Goal: Information Seeking & Learning: Check status

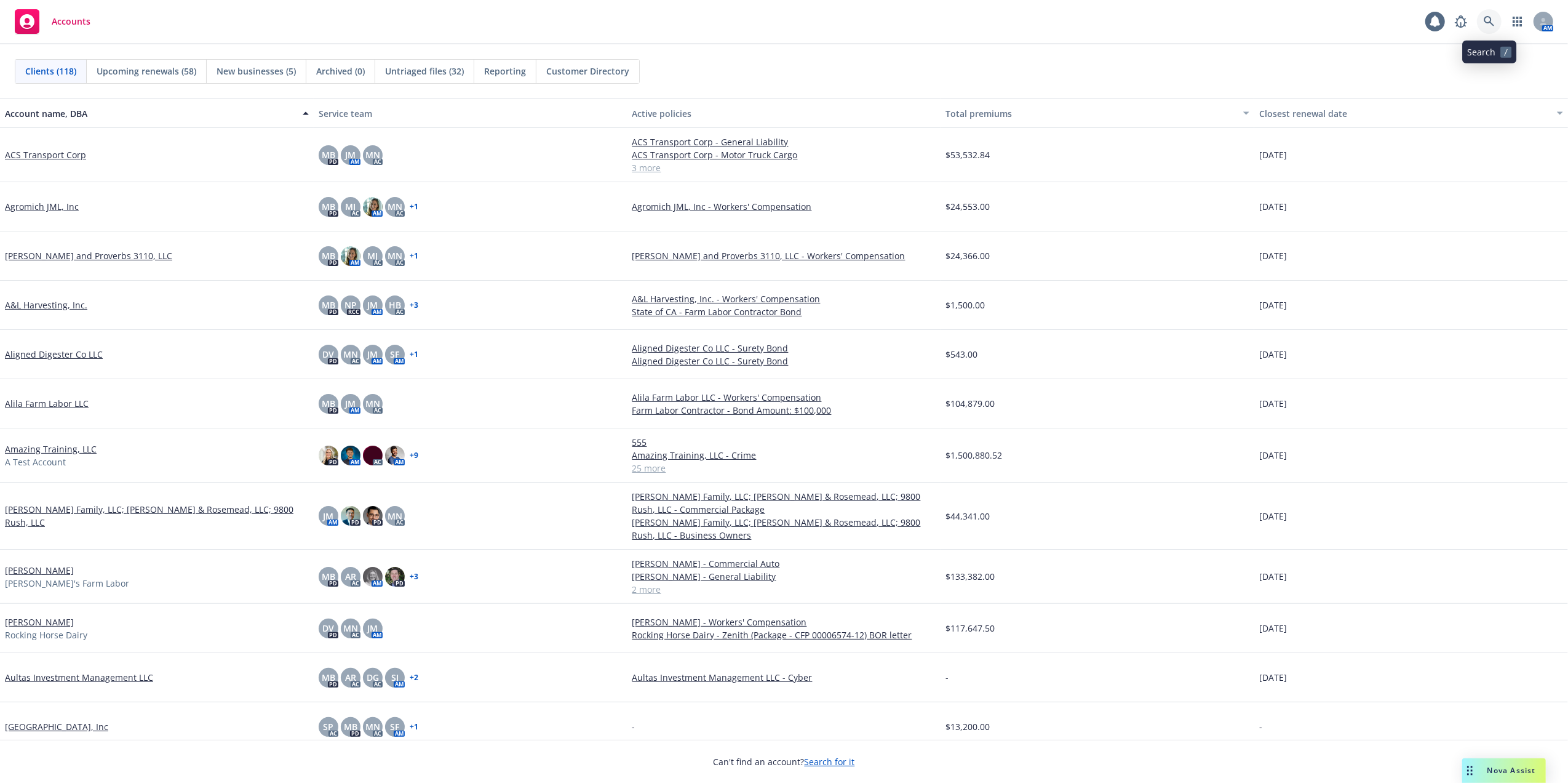
click at [1489, 23] on icon at bounding box center [1489, 21] width 10 height 10
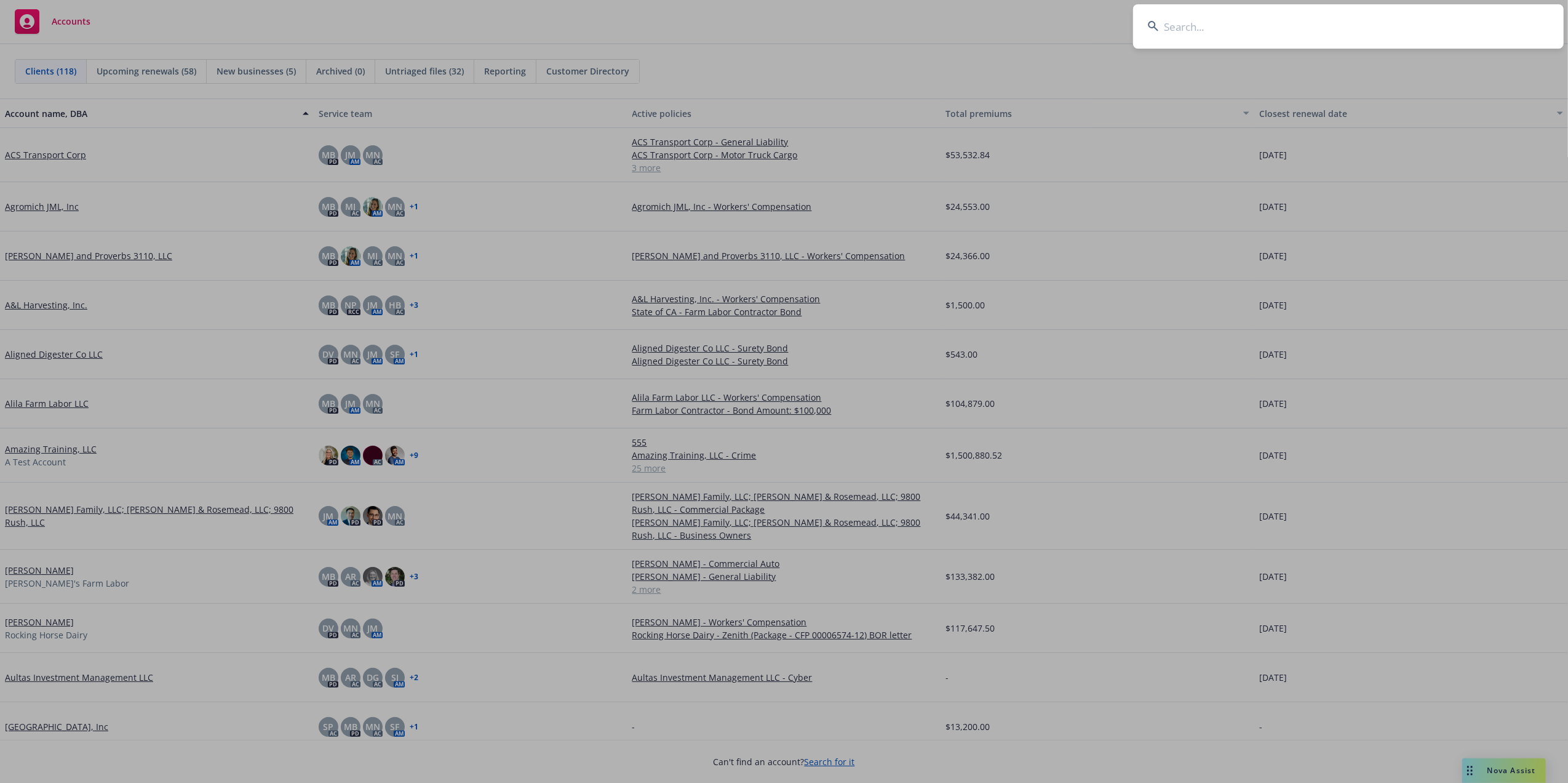
click at [1206, 30] on input at bounding box center [1349, 26] width 431 height 44
click at [1185, 23] on input at bounding box center [1349, 26] width 431 height 44
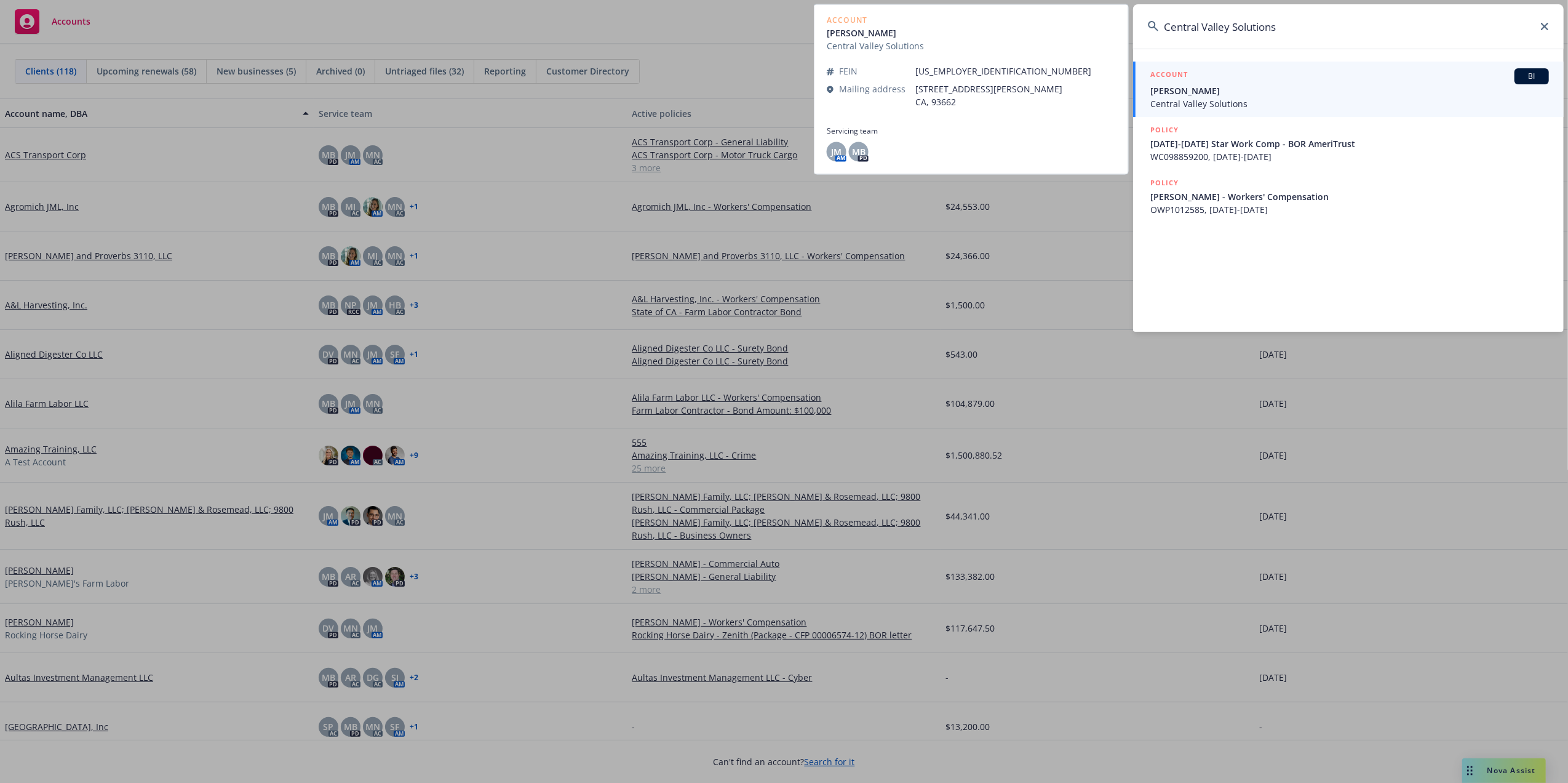
type input "Central Valley Solutions"
click at [1200, 92] on span "[PERSON_NAME]" at bounding box center [1350, 91] width 399 height 13
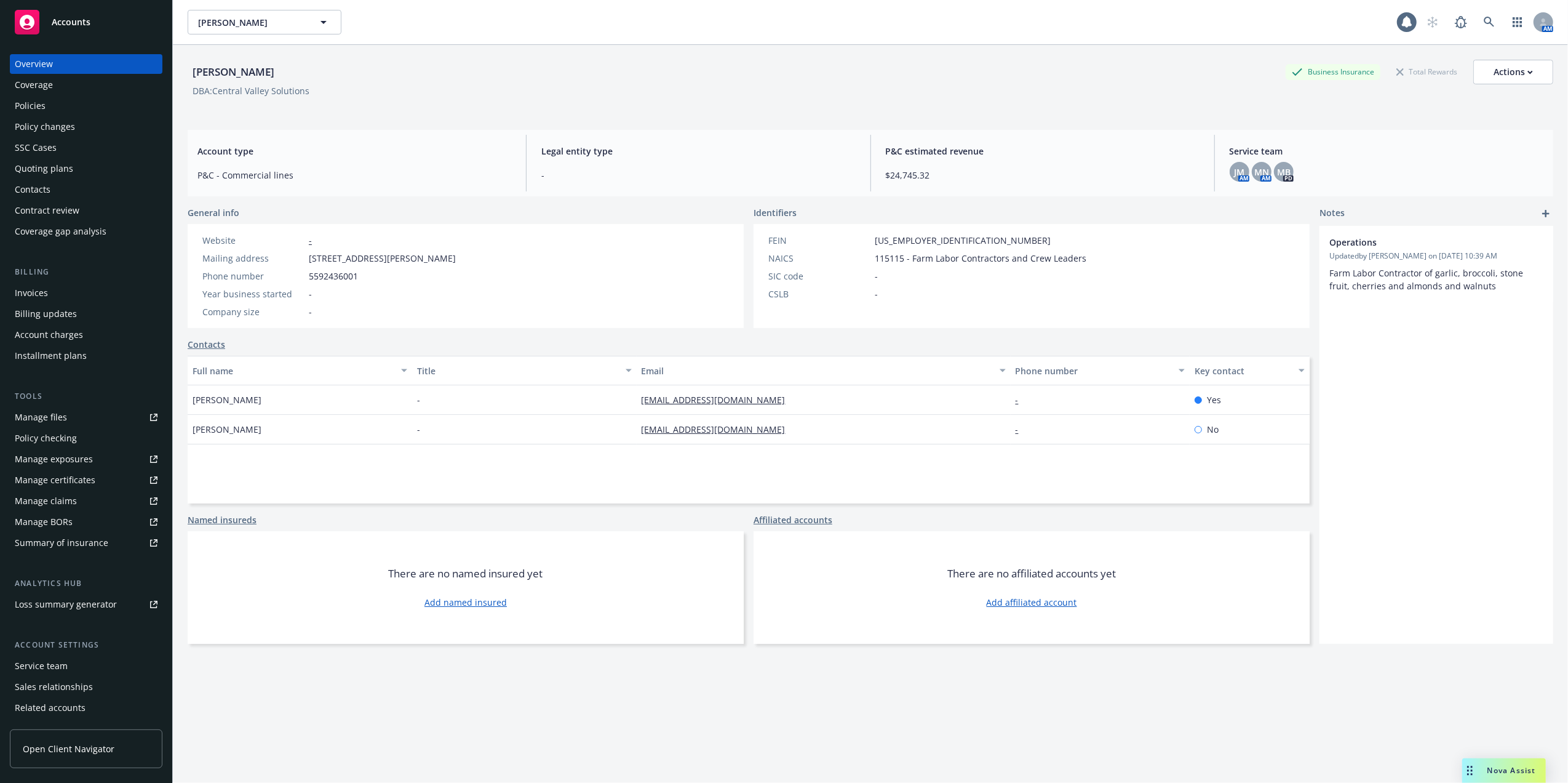
click at [26, 105] on div "Policies" at bounding box center [30, 105] width 31 height 19
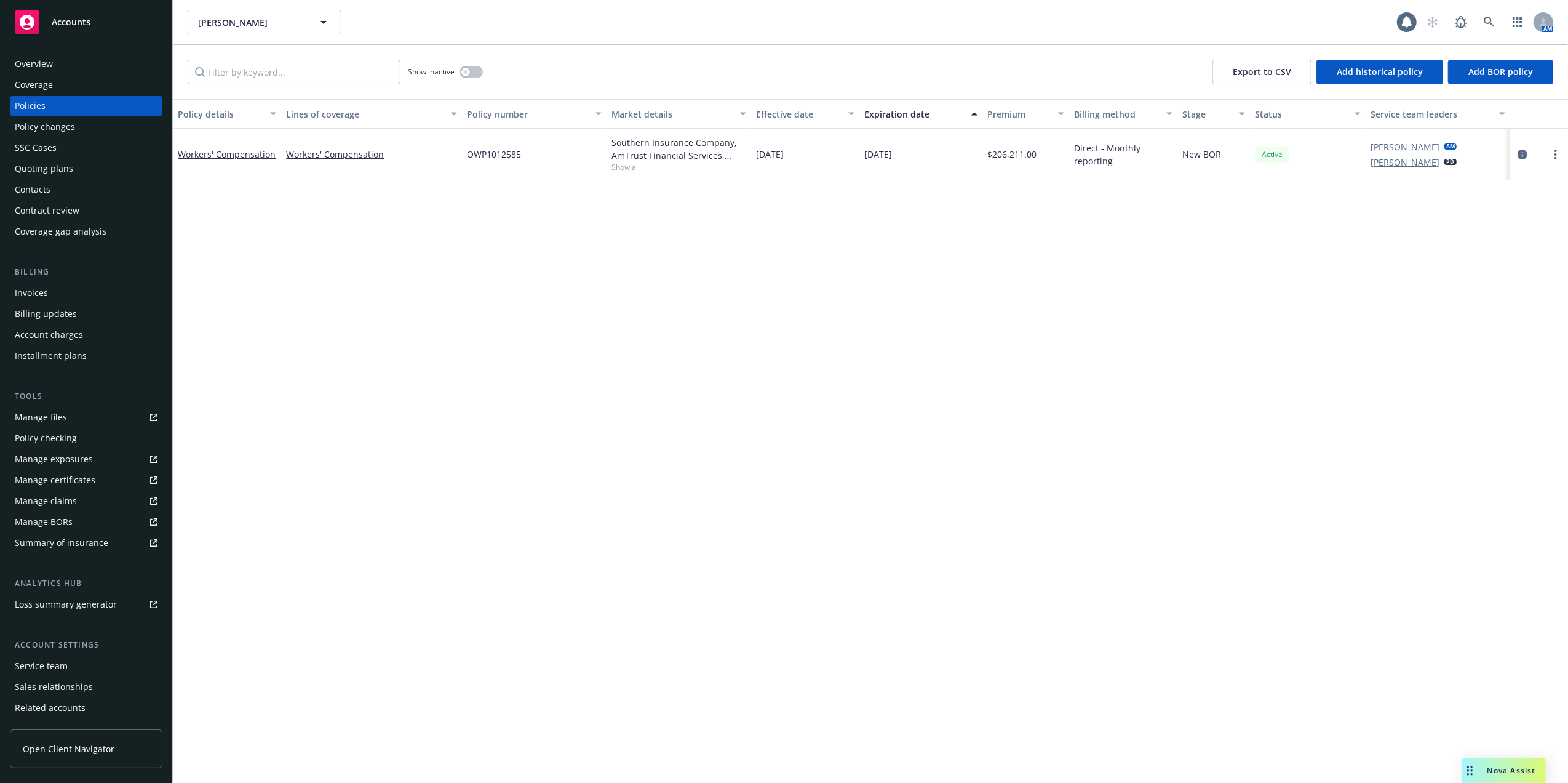
click at [33, 410] on div "Manage files" at bounding box center [40, 417] width 52 height 19
click at [35, 162] on div "Quoting plans" at bounding box center [43, 169] width 59 height 19
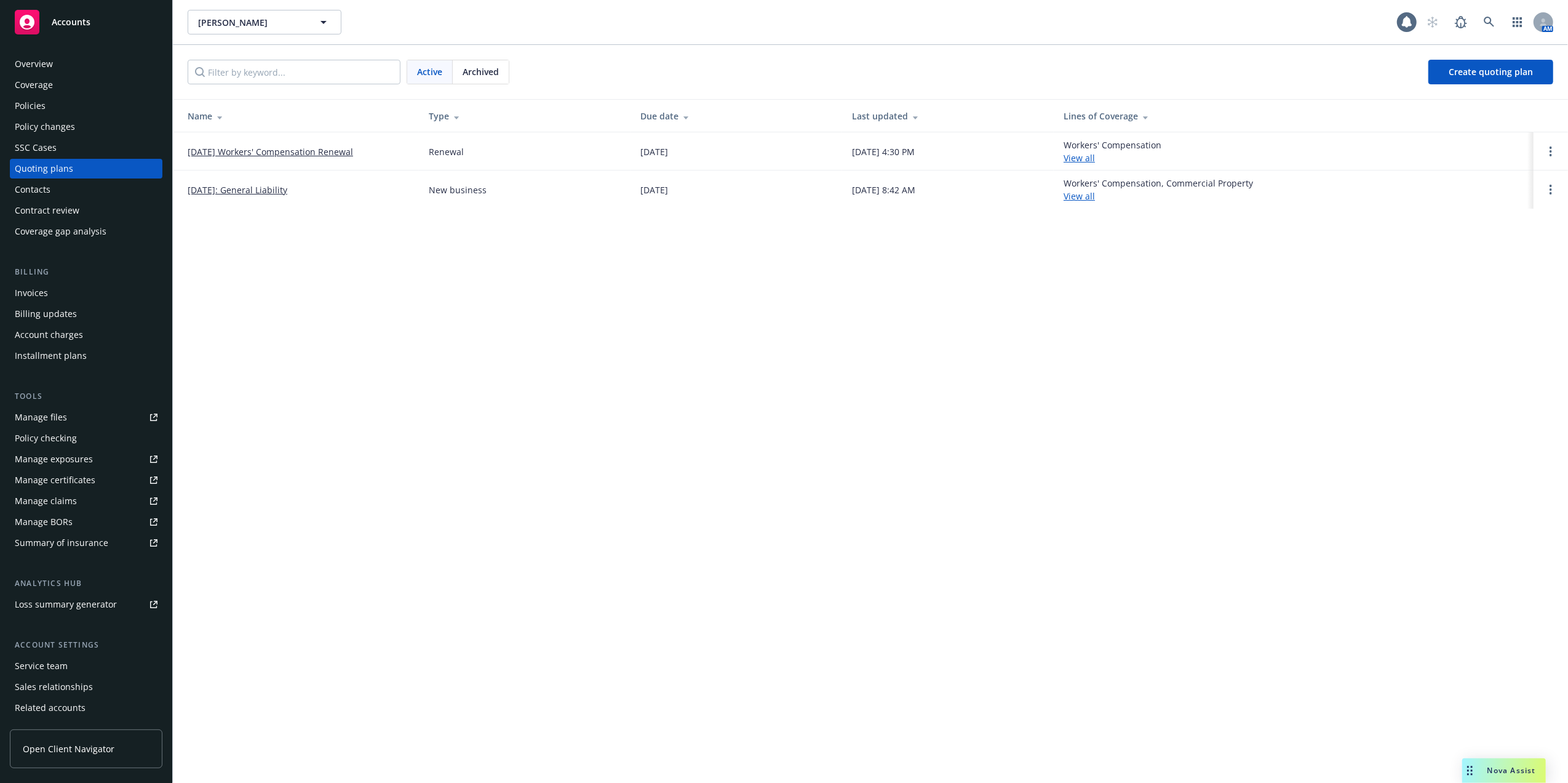
click at [266, 146] on link "08/24/25 Workers' Compensation Renewal" at bounding box center [270, 152] width 166 height 13
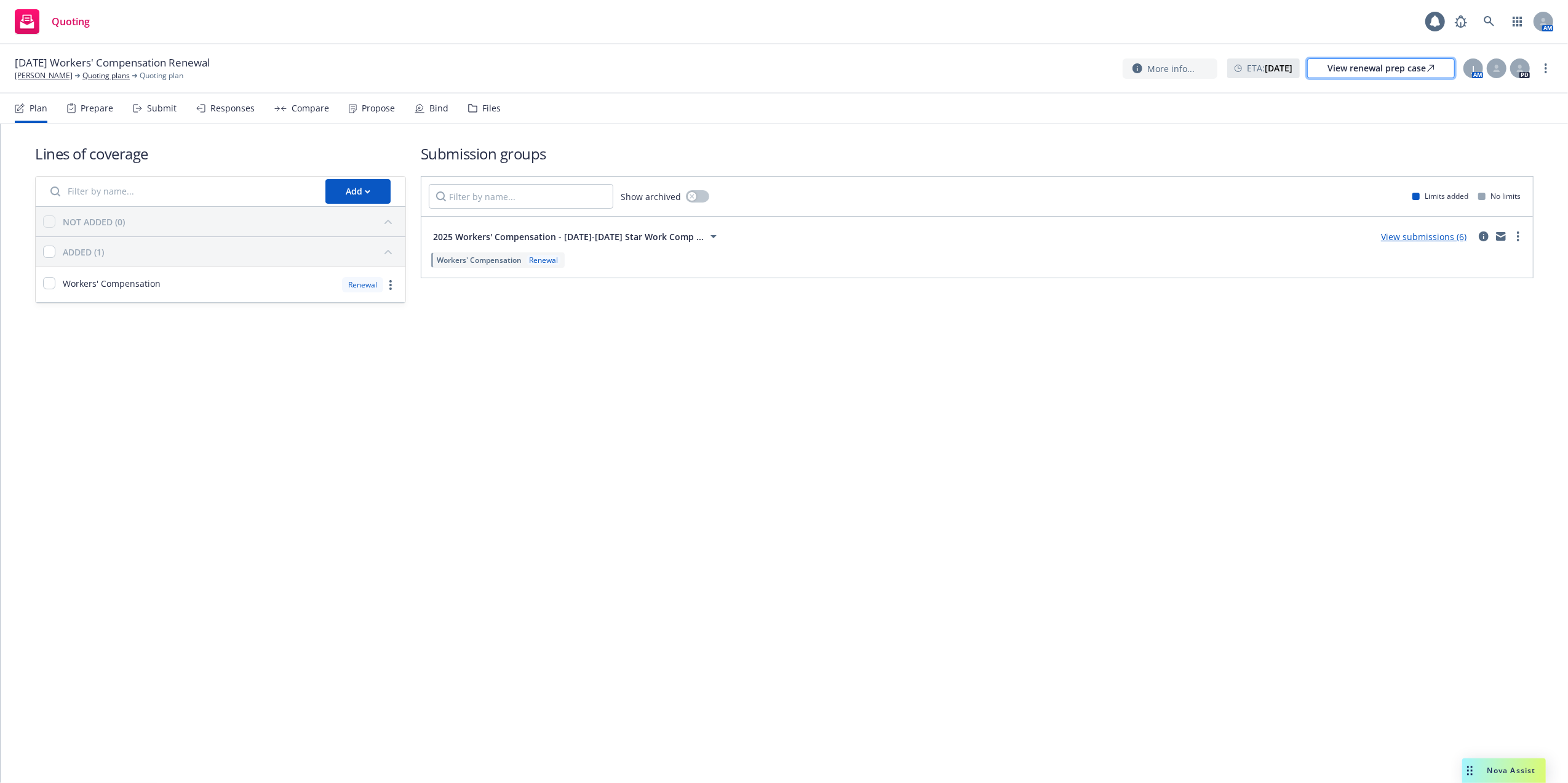
click at [1365, 69] on div "View renewal prep case" at bounding box center [1381, 68] width 107 height 18
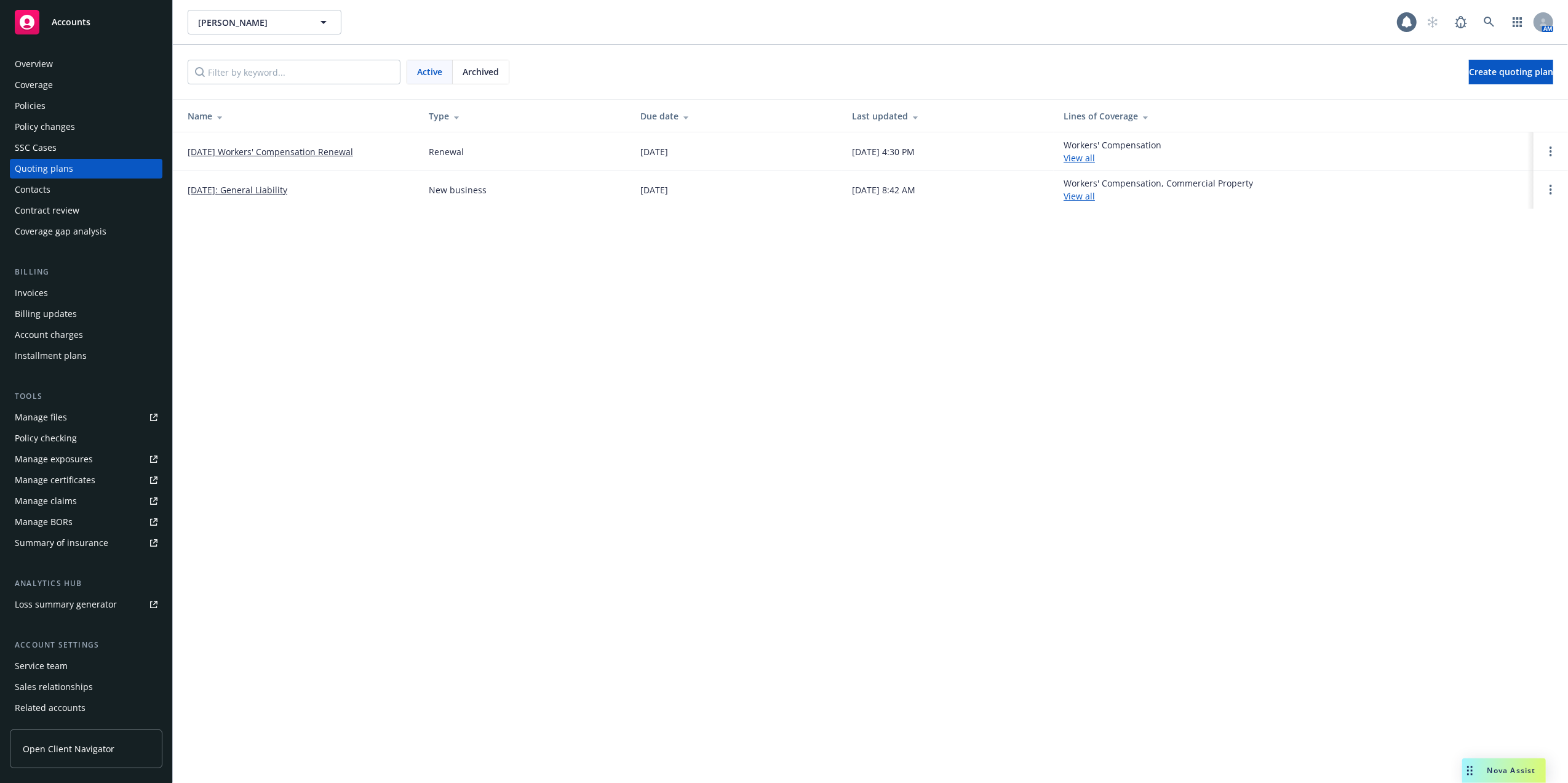
click at [44, 101] on div "Policies" at bounding box center [30, 105] width 31 height 19
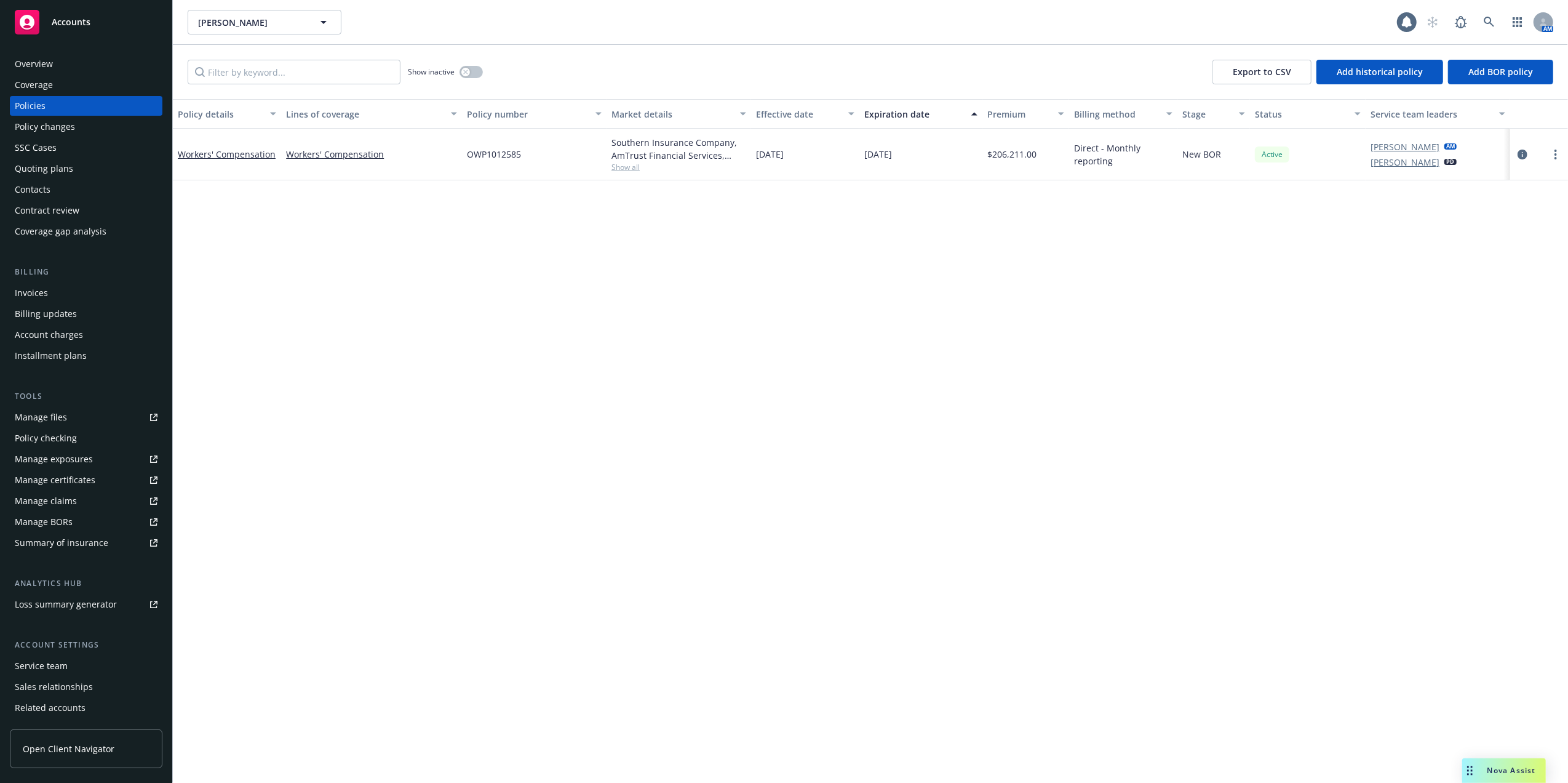
click at [35, 162] on div "Quoting plans" at bounding box center [43, 169] width 59 height 19
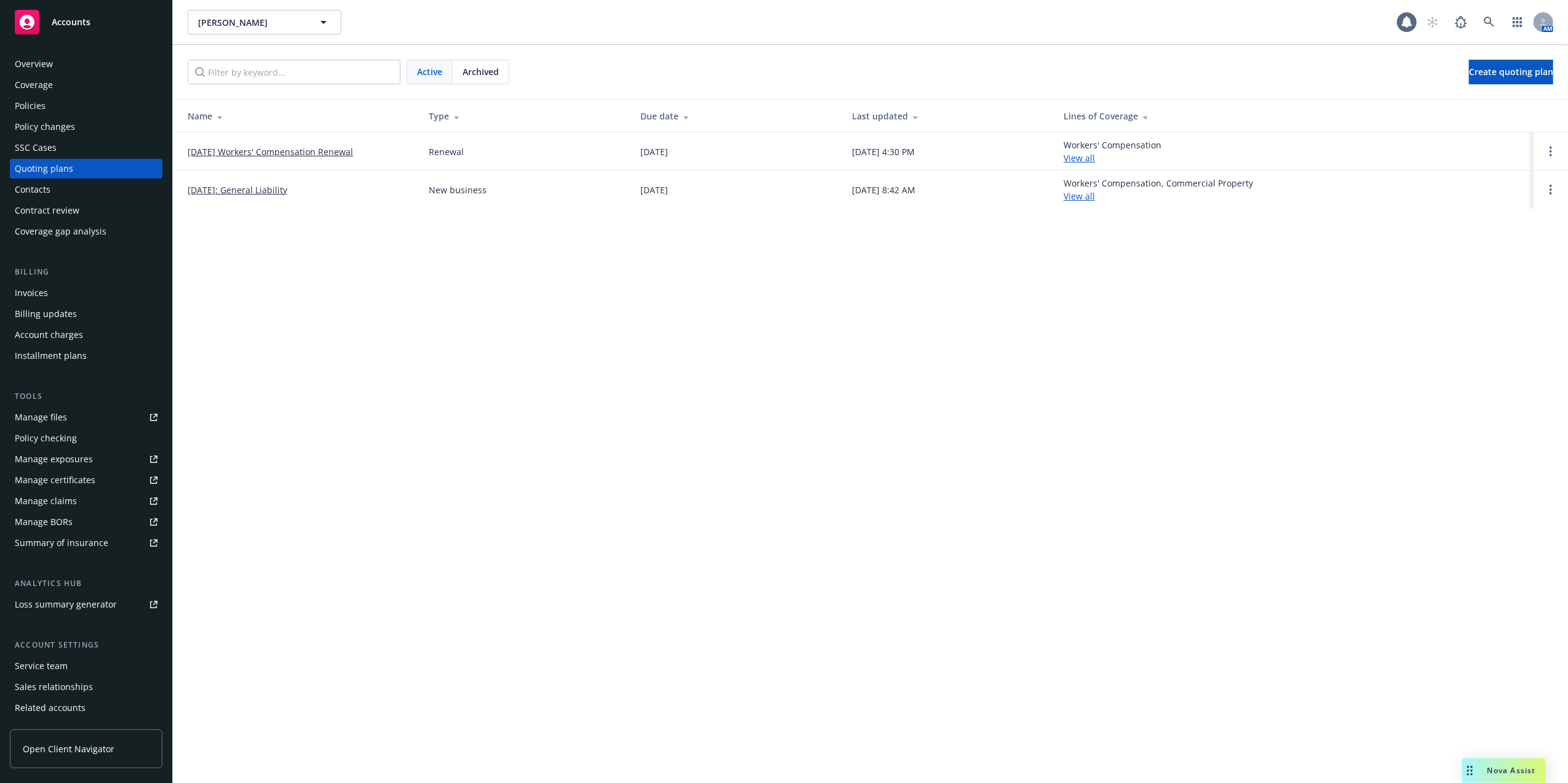
click at [285, 188] on link "09/05/2025: General Liability" at bounding box center [237, 190] width 100 height 13
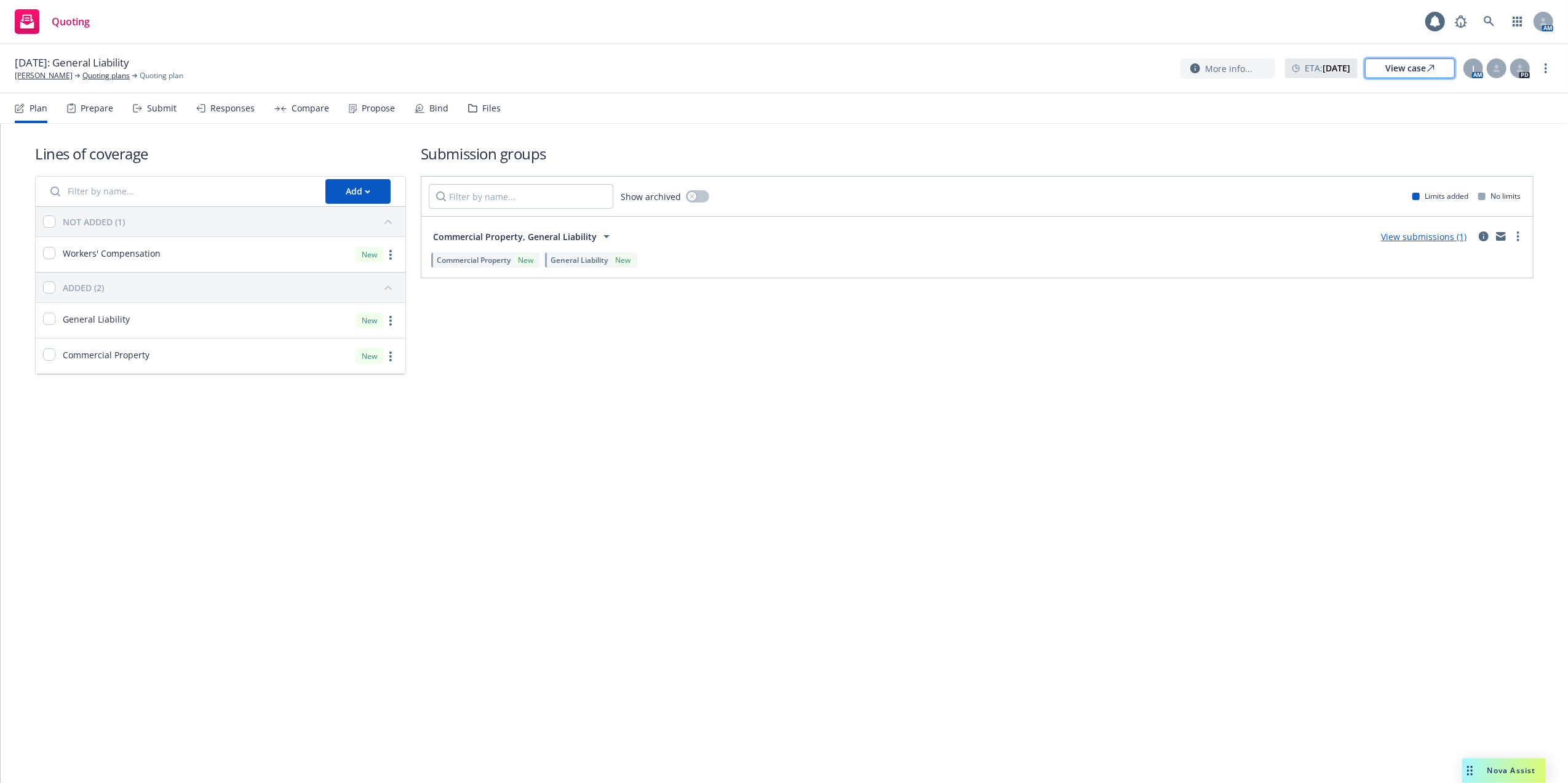
click at [1392, 70] on div "View case" at bounding box center [1410, 68] width 49 height 18
click at [89, 76] on link "Quoting plans" at bounding box center [106, 76] width 47 height 11
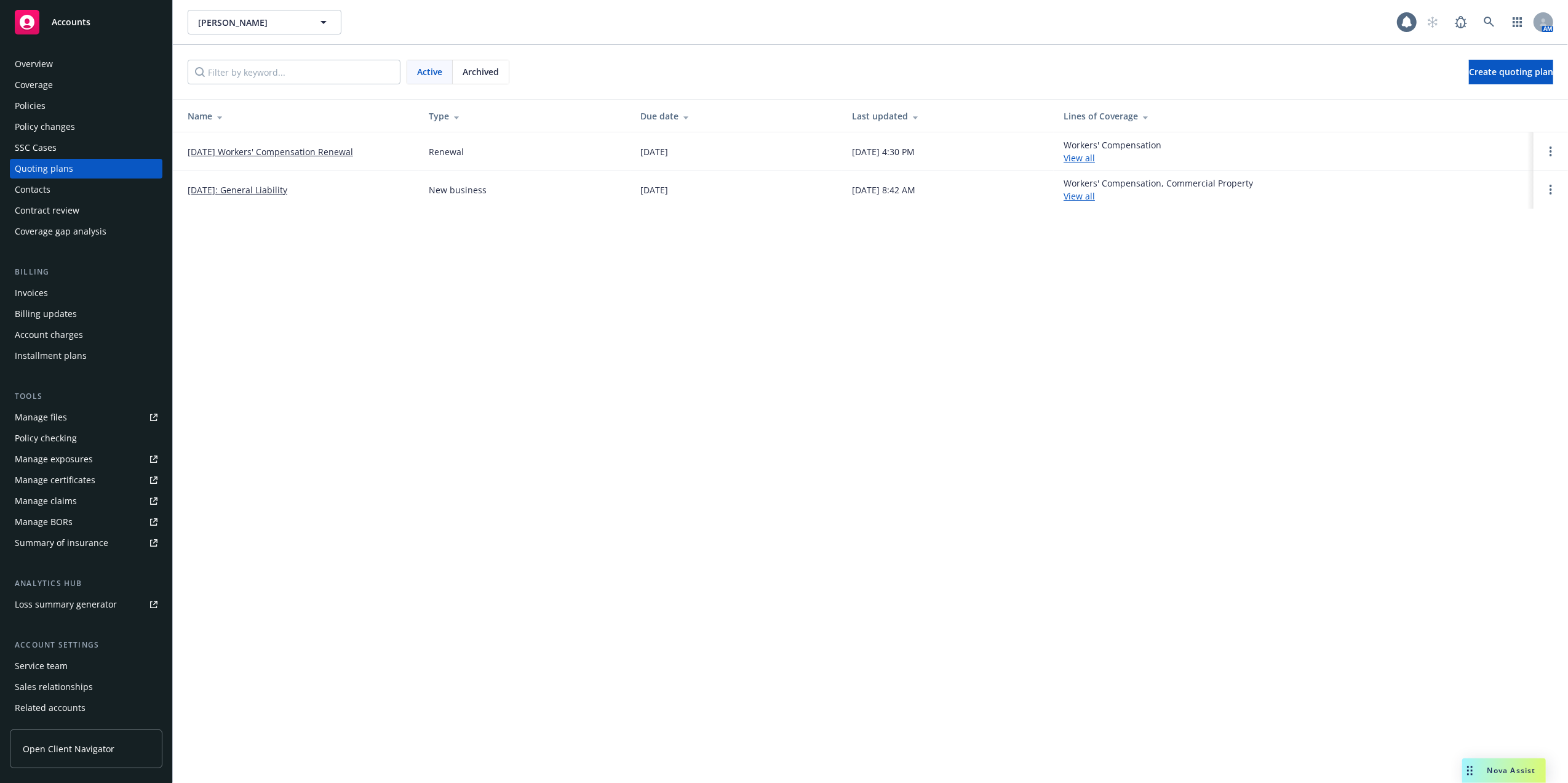
click at [27, 62] on div "Overview" at bounding box center [33, 64] width 38 height 19
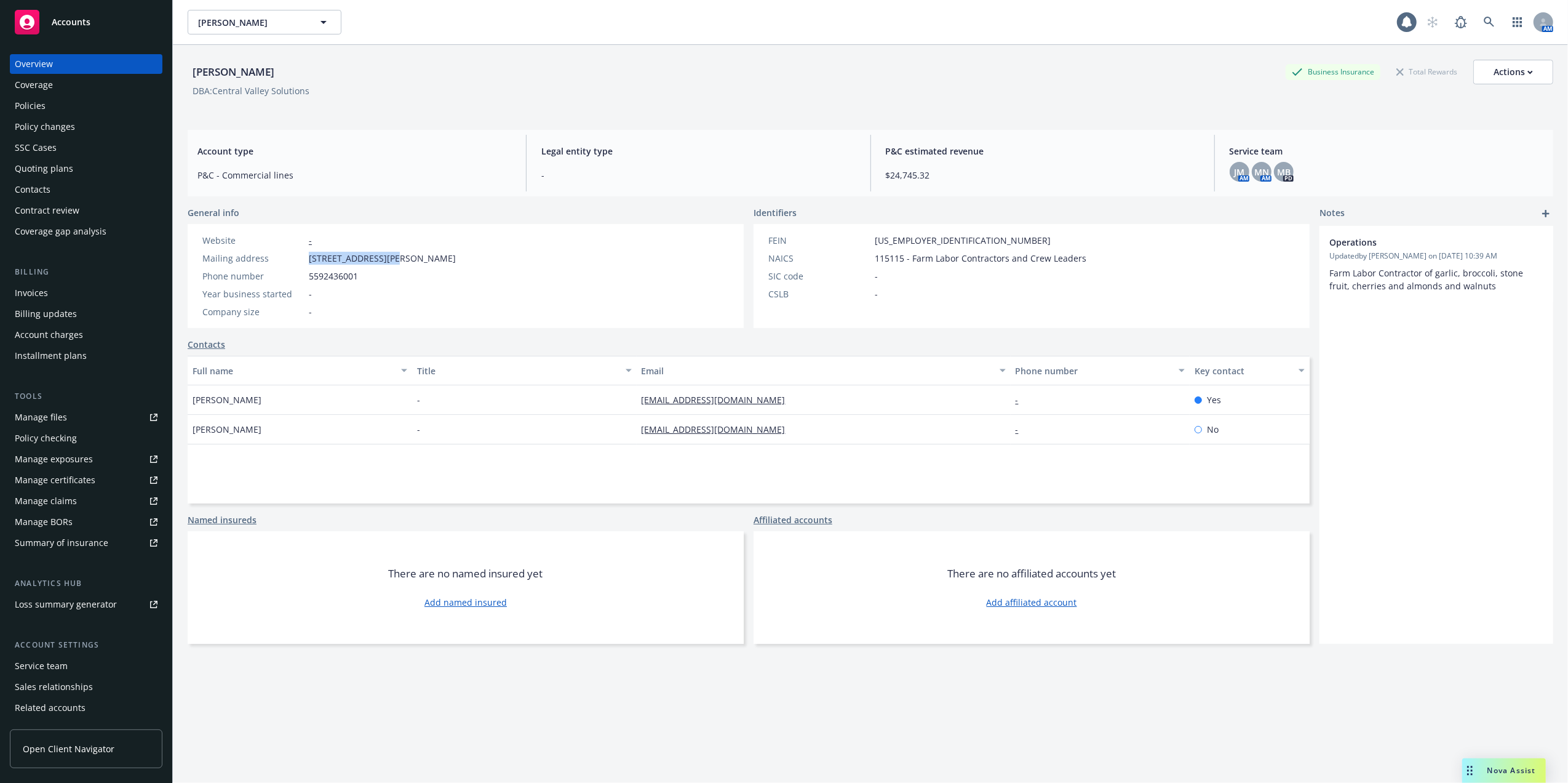
drag, startPoint x: 309, startPoint y: 256, endPoint x: 395, endPoint y: 255, distance: 86.0
click at [395, 255] on span "3745 Dockery Avenue, Selma, CA, 93662" at bounding box center [382, 258] width 147 height 13
copy span "3745 Dockery Avenue"
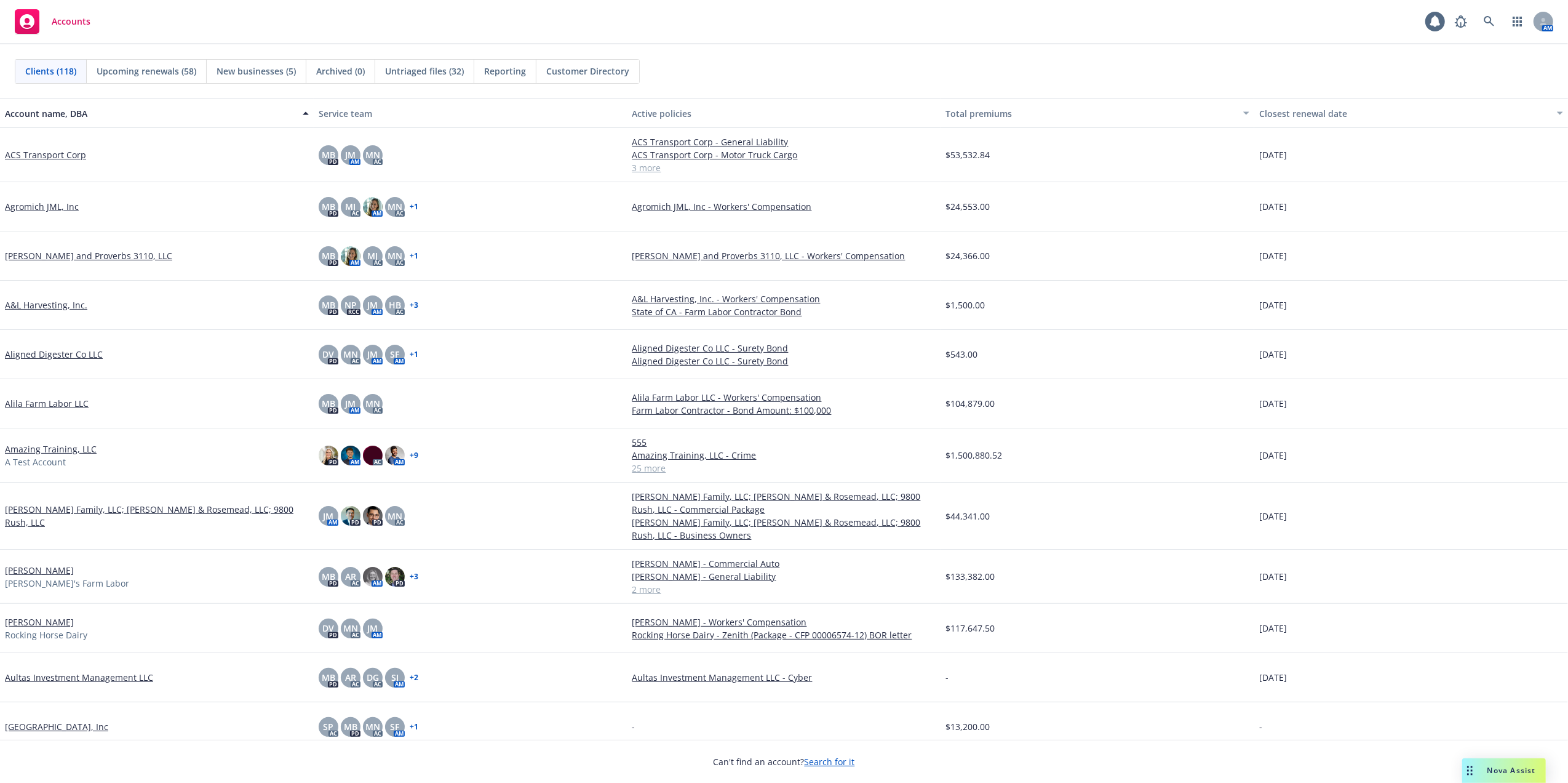
click at [1496, 765] on span "Nova Assist" at bounding box center [1512, 770] width 48 height 10
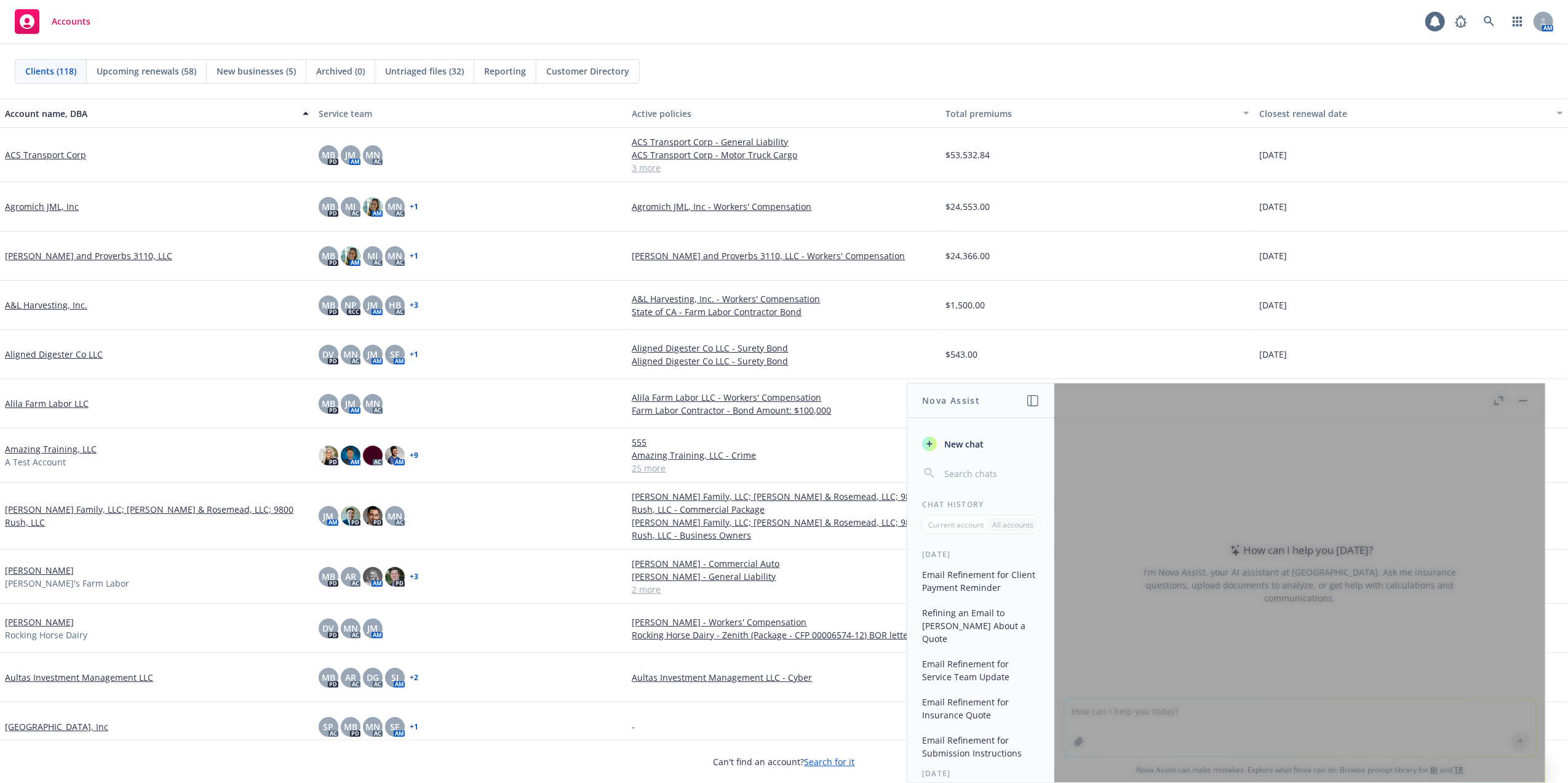
click at [1132, 718] on div at bounding box center [1300, 583] width 491 height 399
click at [1182, 523] on div at bounding box center [1300, 583] width 491 height 399
click at [1004, 503] on div "Chat History" at bounding box center [981, 504] width 147 height 10
click at [931, 580] on button "Email Refinement for Client Payment Reminder" at bounding box center [981, 580] width 127 height 33
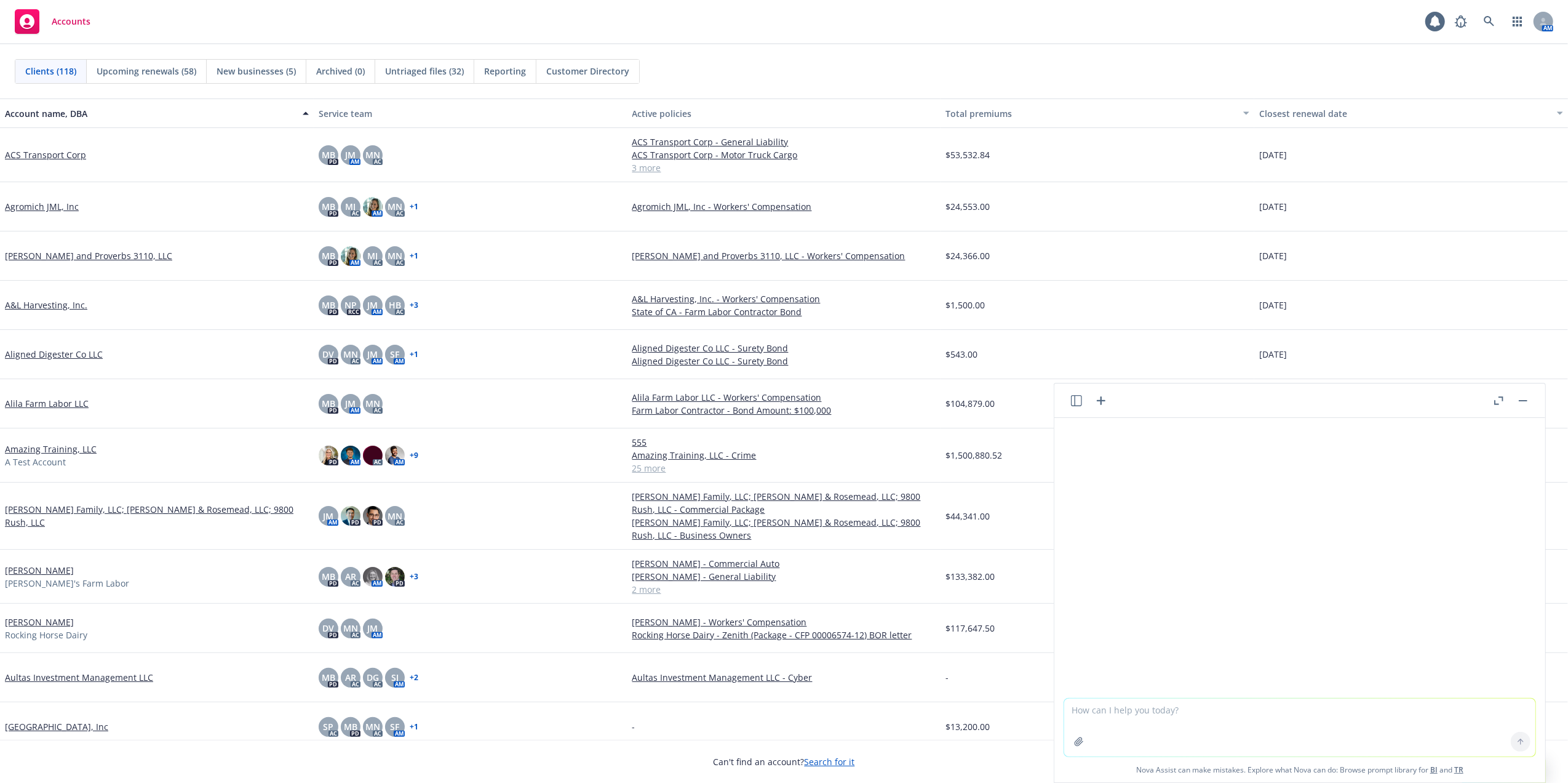
scroll to position [374, 0]
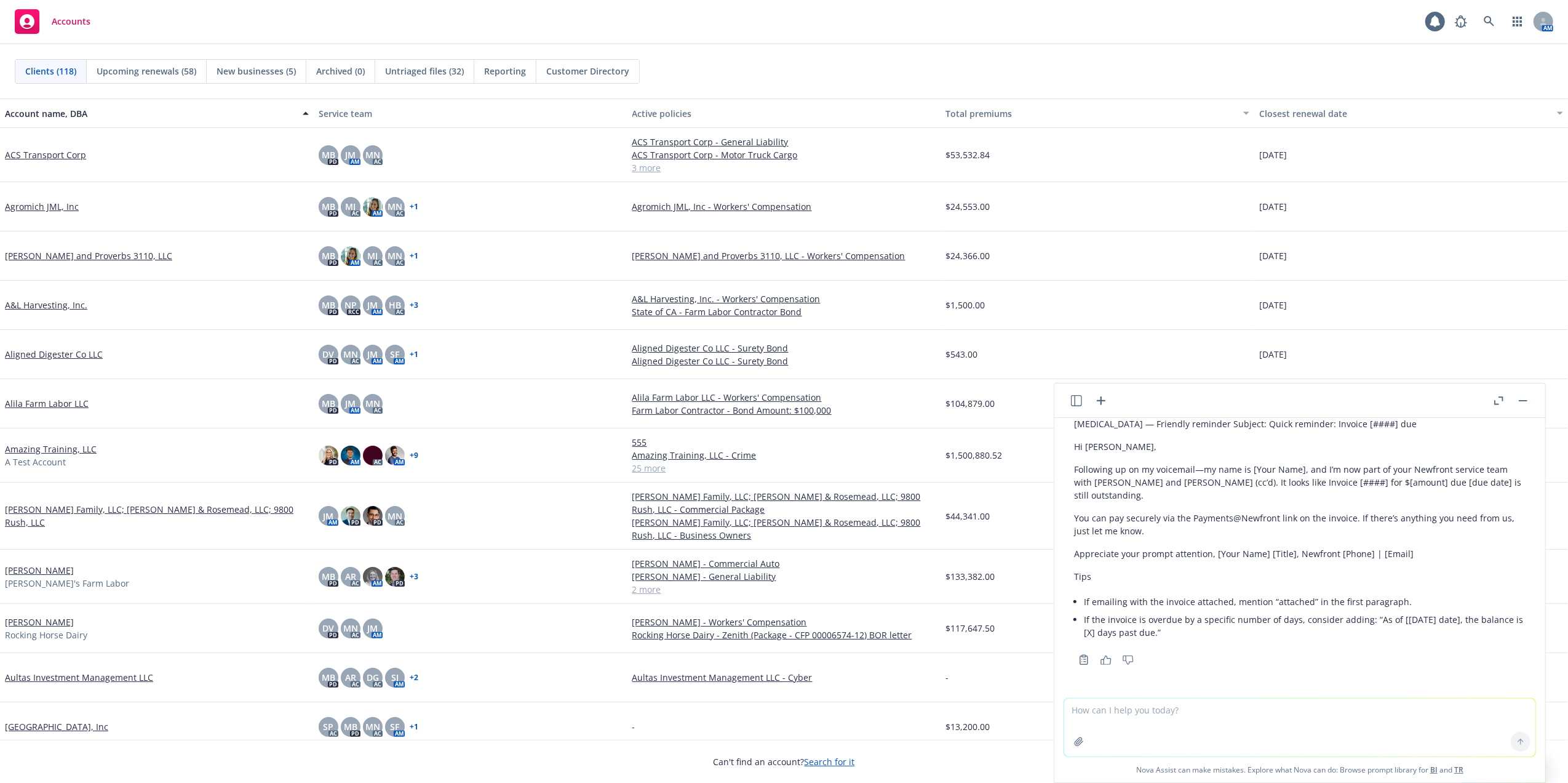
click at [1137, 715] on textarea at bounding box center [1300, 728] width 471 height 58
type textarea "HI Gina, Please find the Acords and Supplemental, your quick response is greatl…"
click at [1511, 735] on button at bounding box center [1521, 741] width 19 height 19
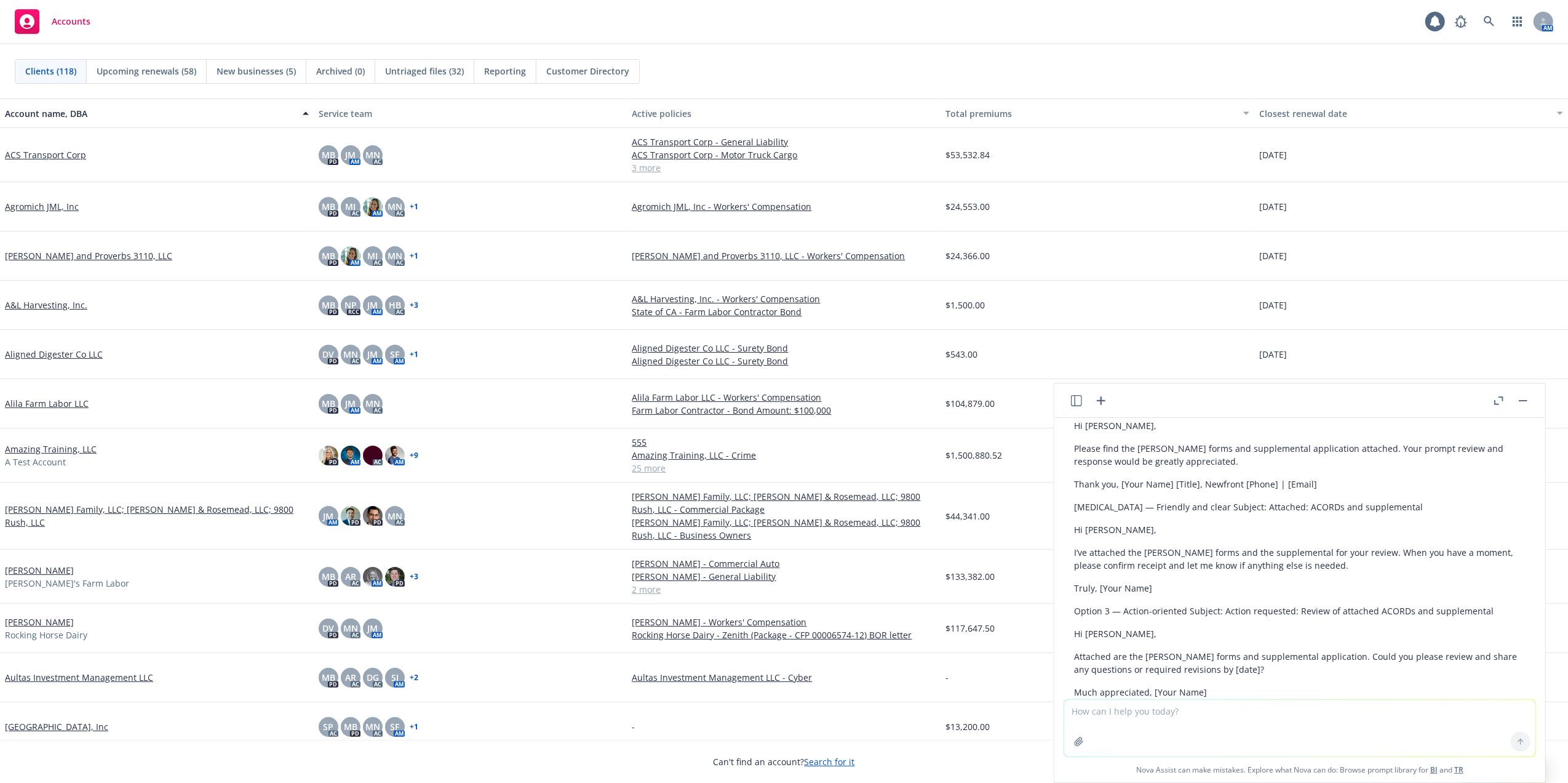
scroll to position [681, 0]
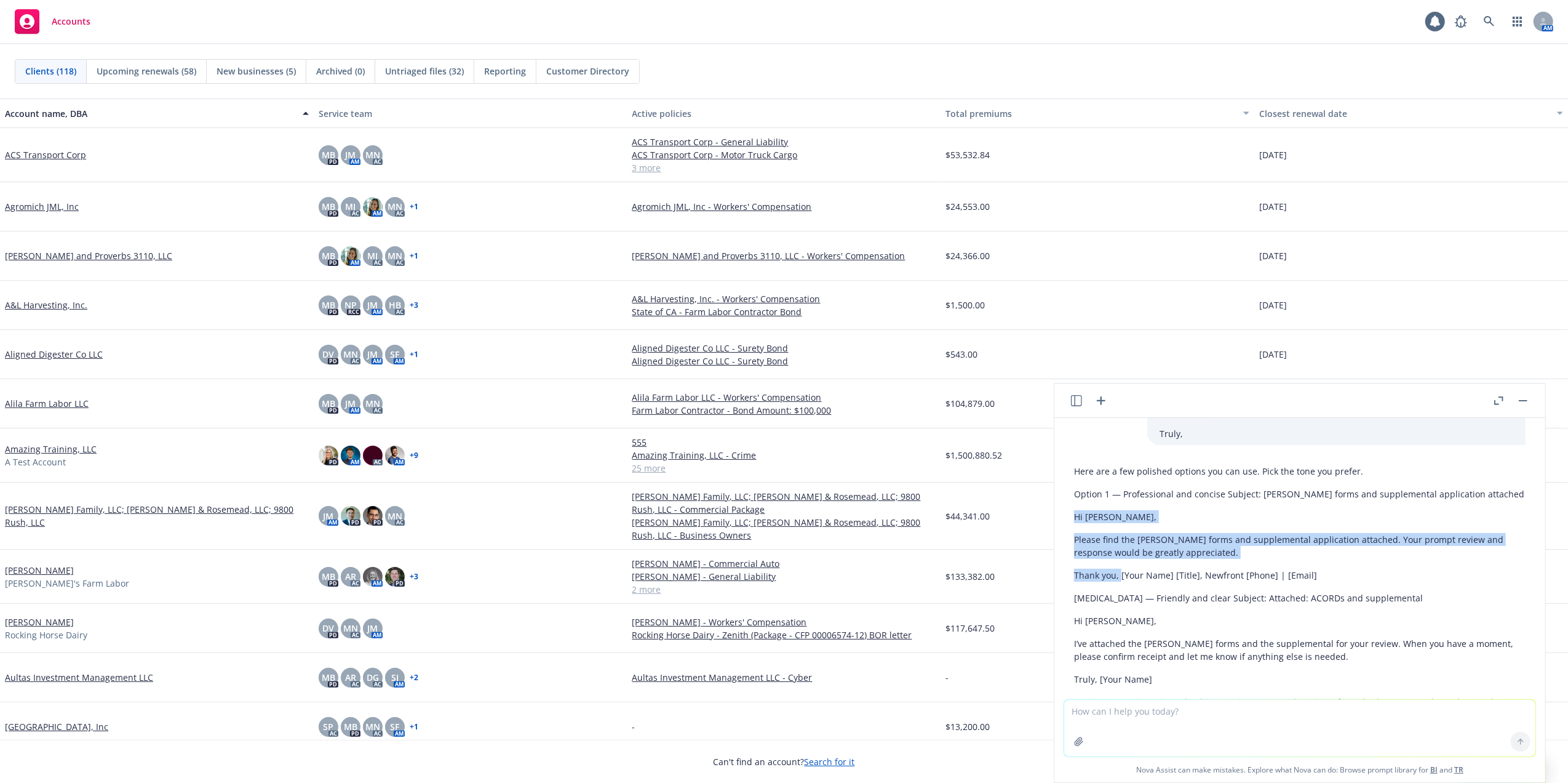
drag, startPoint x: 1075, startPoint y: 513, endPoint x: 1120, endPoint y: 574, distance: 75.8
click at [1120, 574] on div "Here are a few polished options you can use. Pick the tone you prefer. Option 1…" at bounding box center [1300, 677] width 452 height 434
copy div "Hi Gina, Please find the ACORD forms and supplemental application attached. You…"
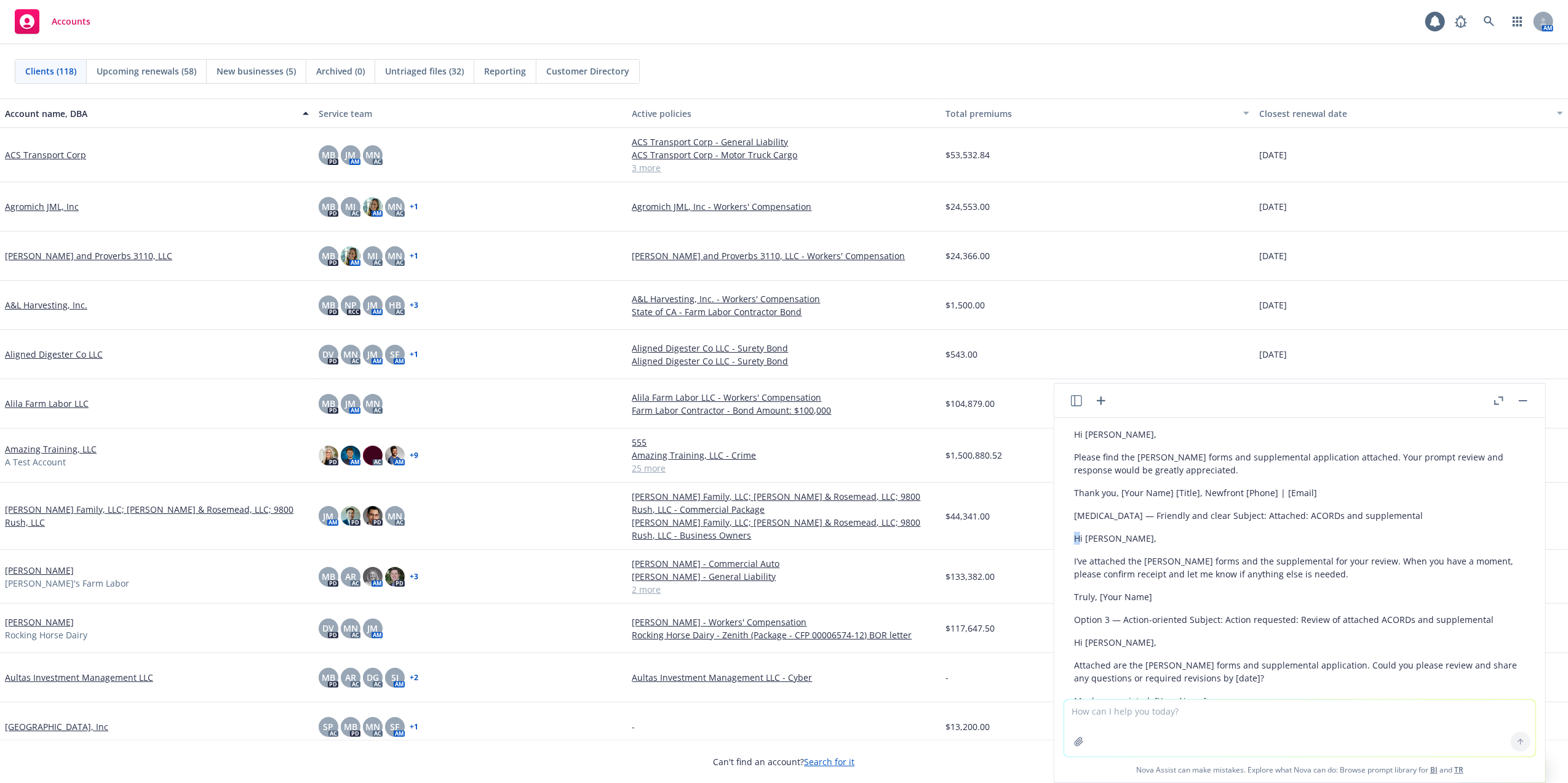
drag, startPoint x: 1073, startPoint y: 535, endPoint x: 1079, endPoint y: 542, distance: 9.2
click at [1079, 542] on div "Here are a few polished options you can use. Pick the tone you prefer. Option 1…" at bounding box center [1300, 605] width 471 height 456
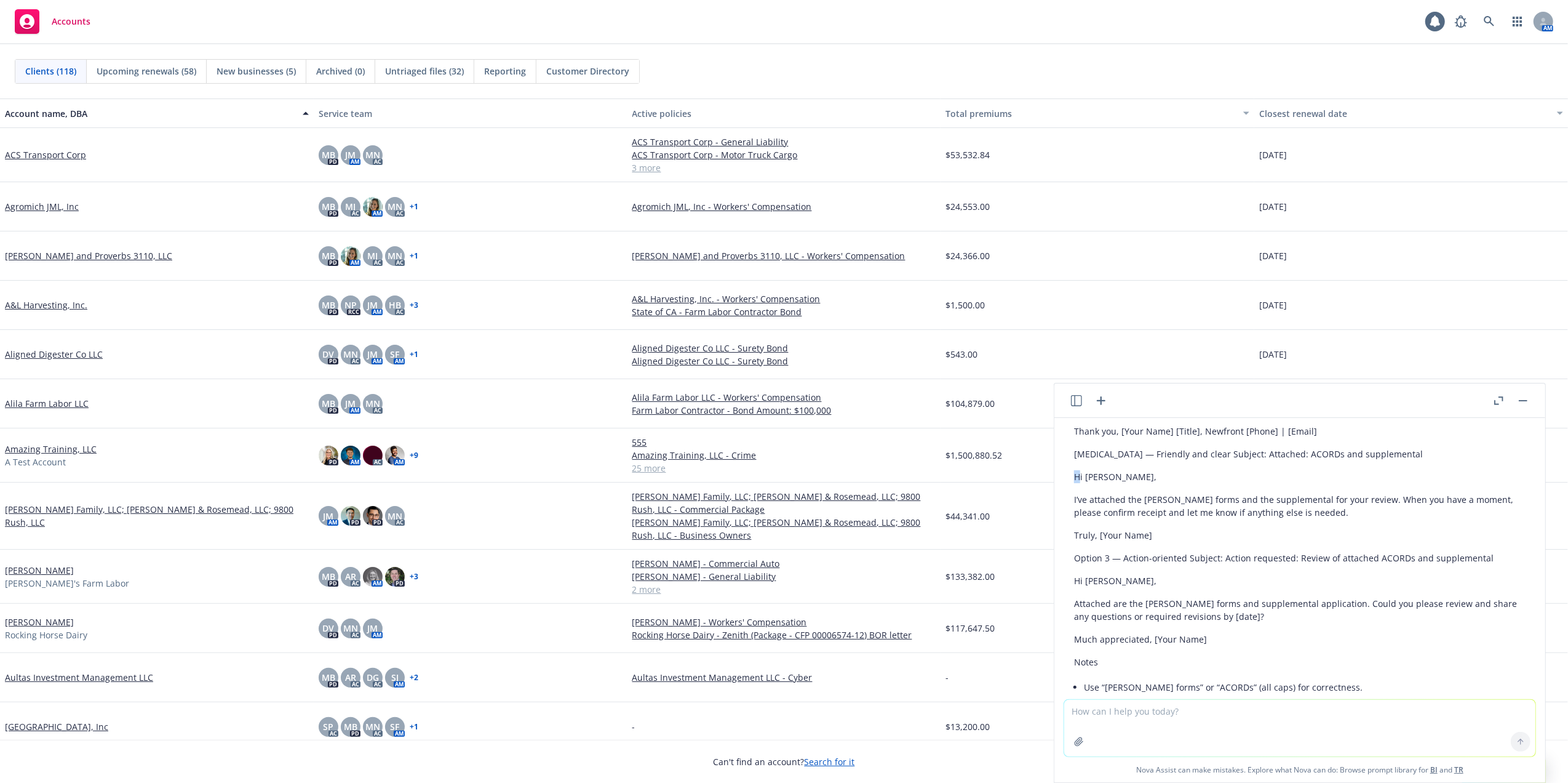
scroll to position [845, 0]
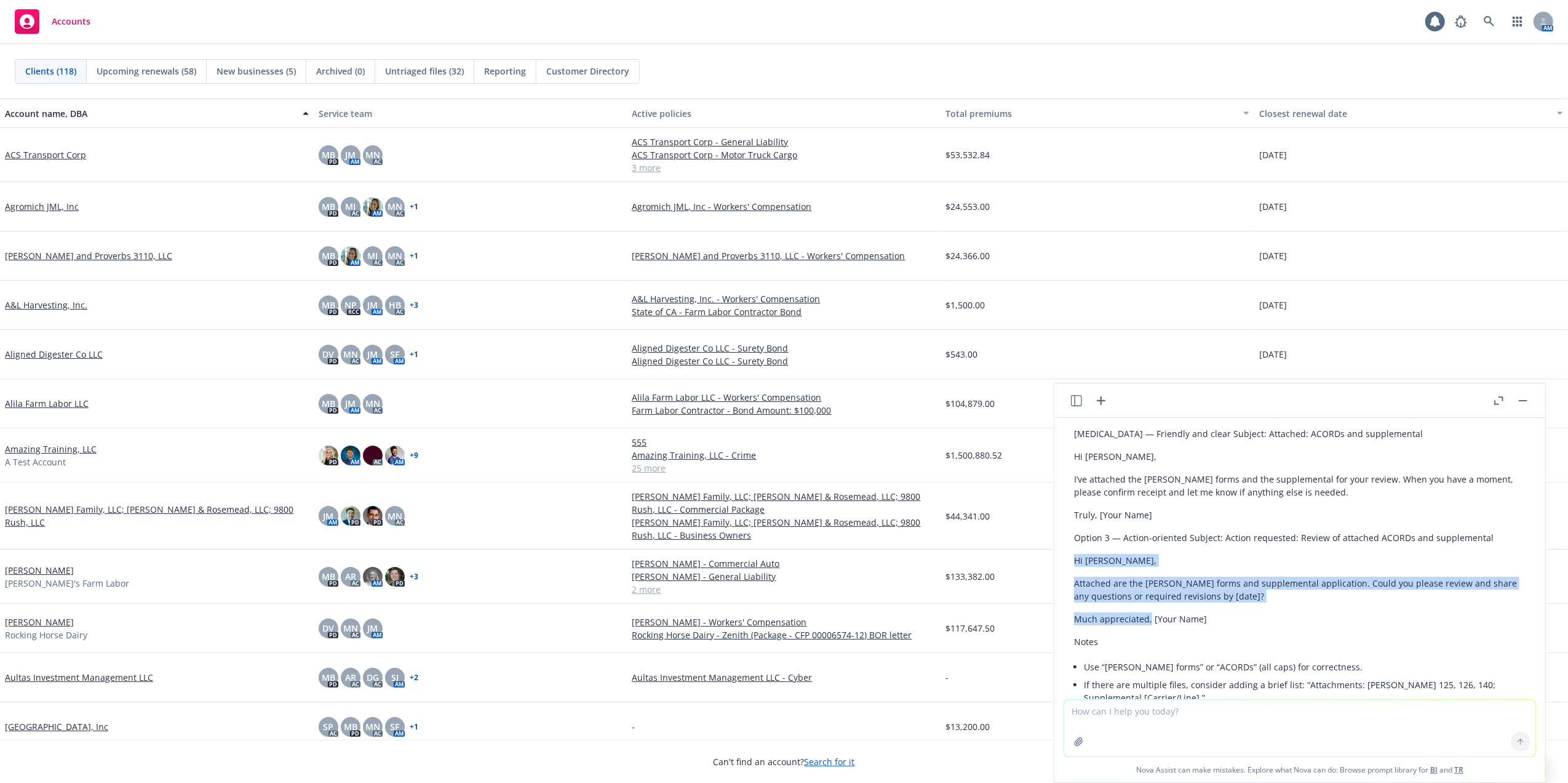
drag, startPoint x: 1073, startPoint y: 559, endPoint x: 1150, endPoint y: 621, distance: 98.9
click at [1150, 621] on div "Here are a few polished options you can use. Pick the tone you prefer. Option 1…" at bounding box center [1300, 523] width 471 height 456
copy div "Hi Gina, Attached are the ACORD forms and supplemental application. Could you p…"
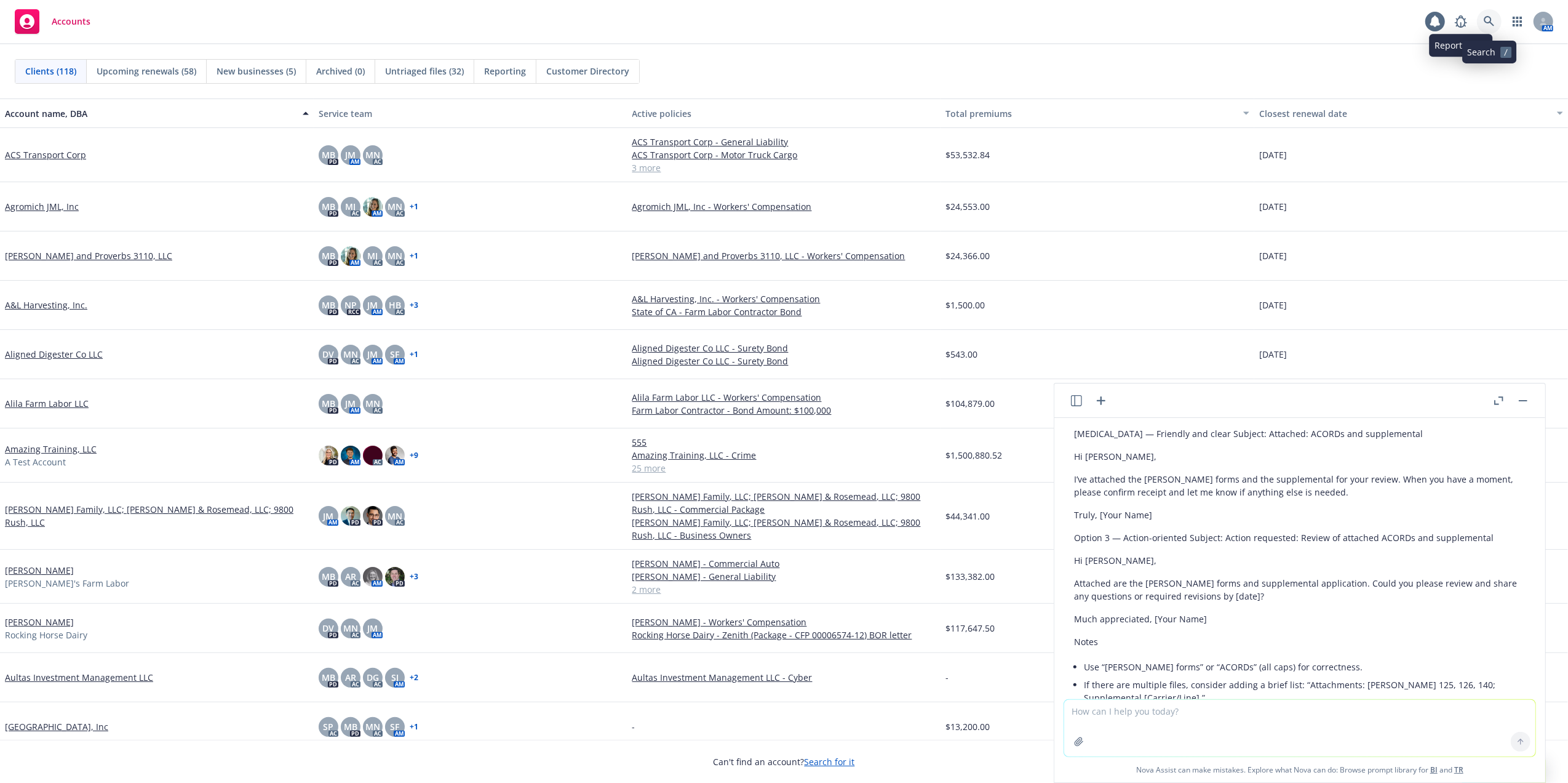
click at [1487, 20] on icon at bounding box center [1490, 22] width 11 height 11
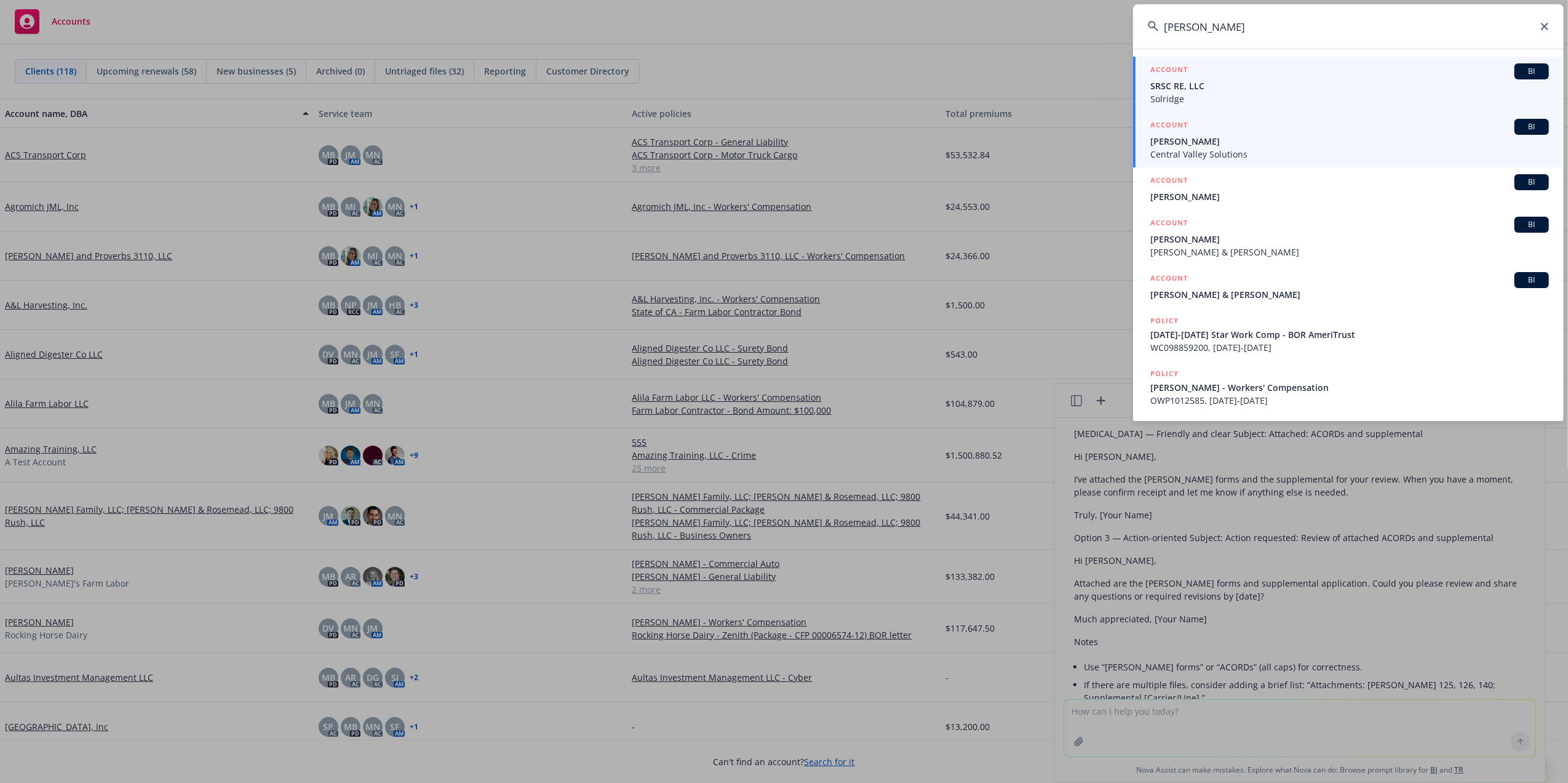
type input "daniel garcia"
click at [1188, 158] on span "Central Valley Solutions" at bounding box center [1350, 154] width 399 height 13
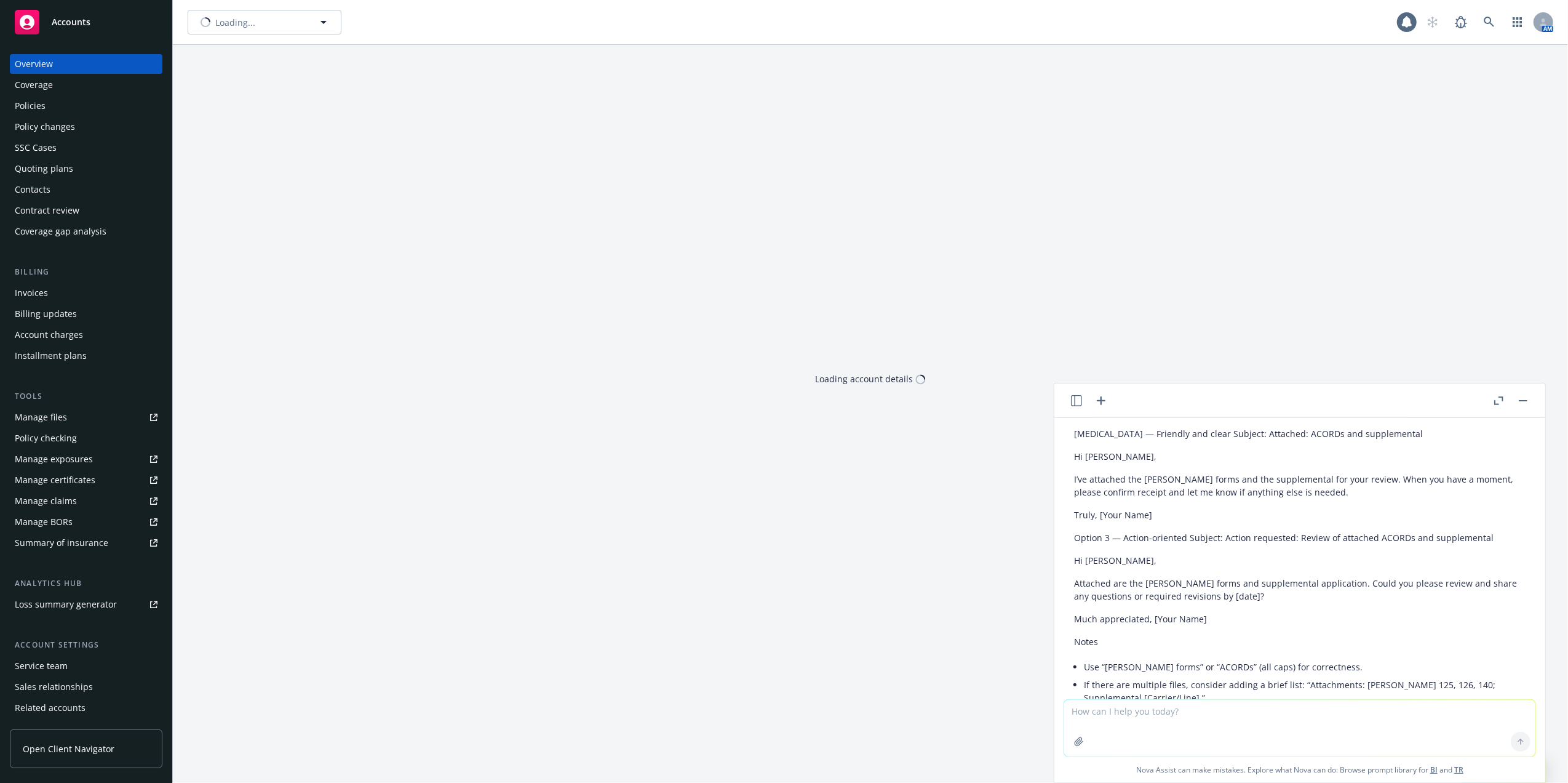
scroll to position [927, 0]
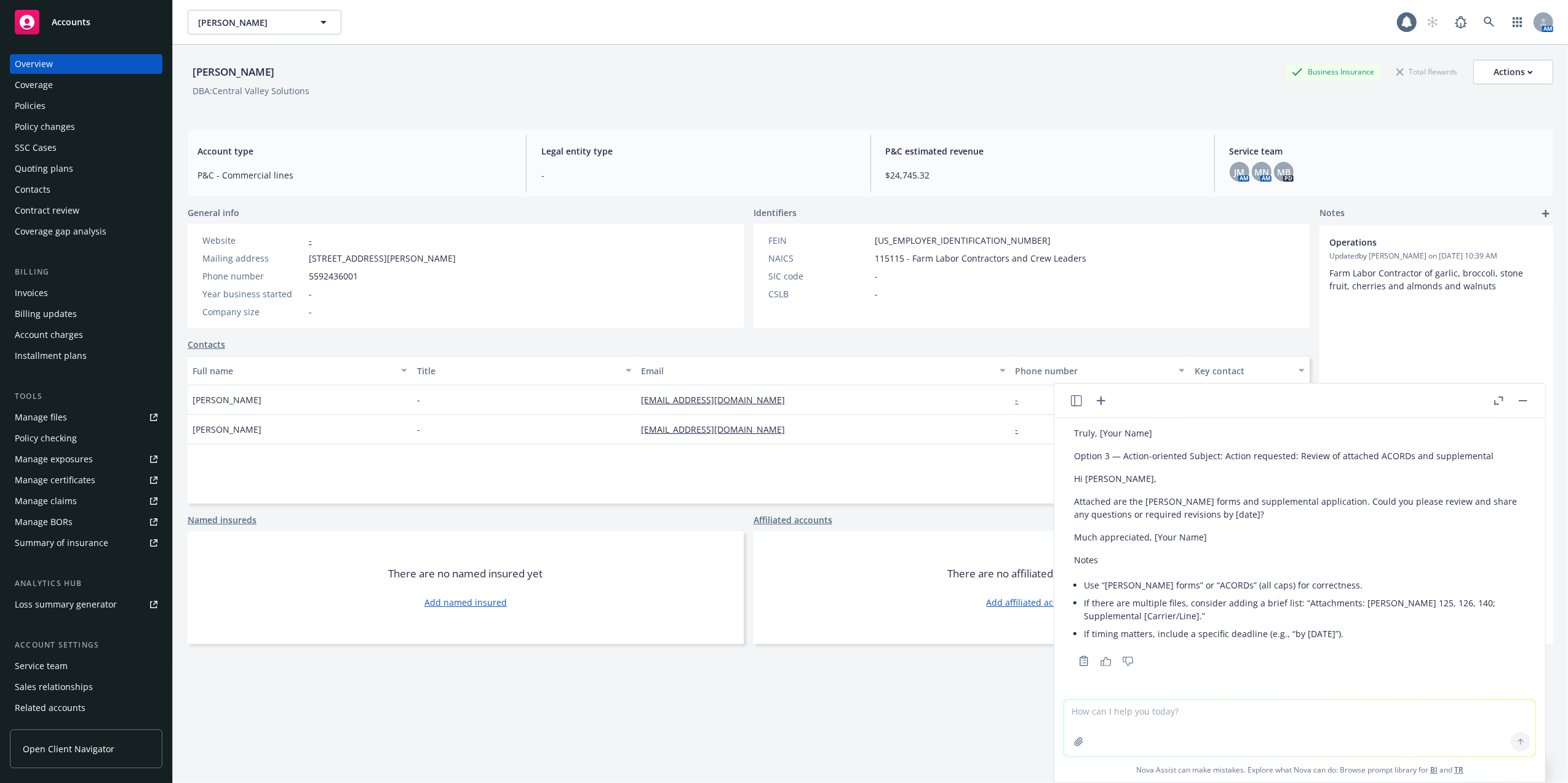
drag, startPoint x: 43, startPoint y: 102, endPoint x: 55, endPoint y: 105, distance: 12.4
click at [43, 102] on div "Policies" at bounding box center [30, 105] width 31 height 19
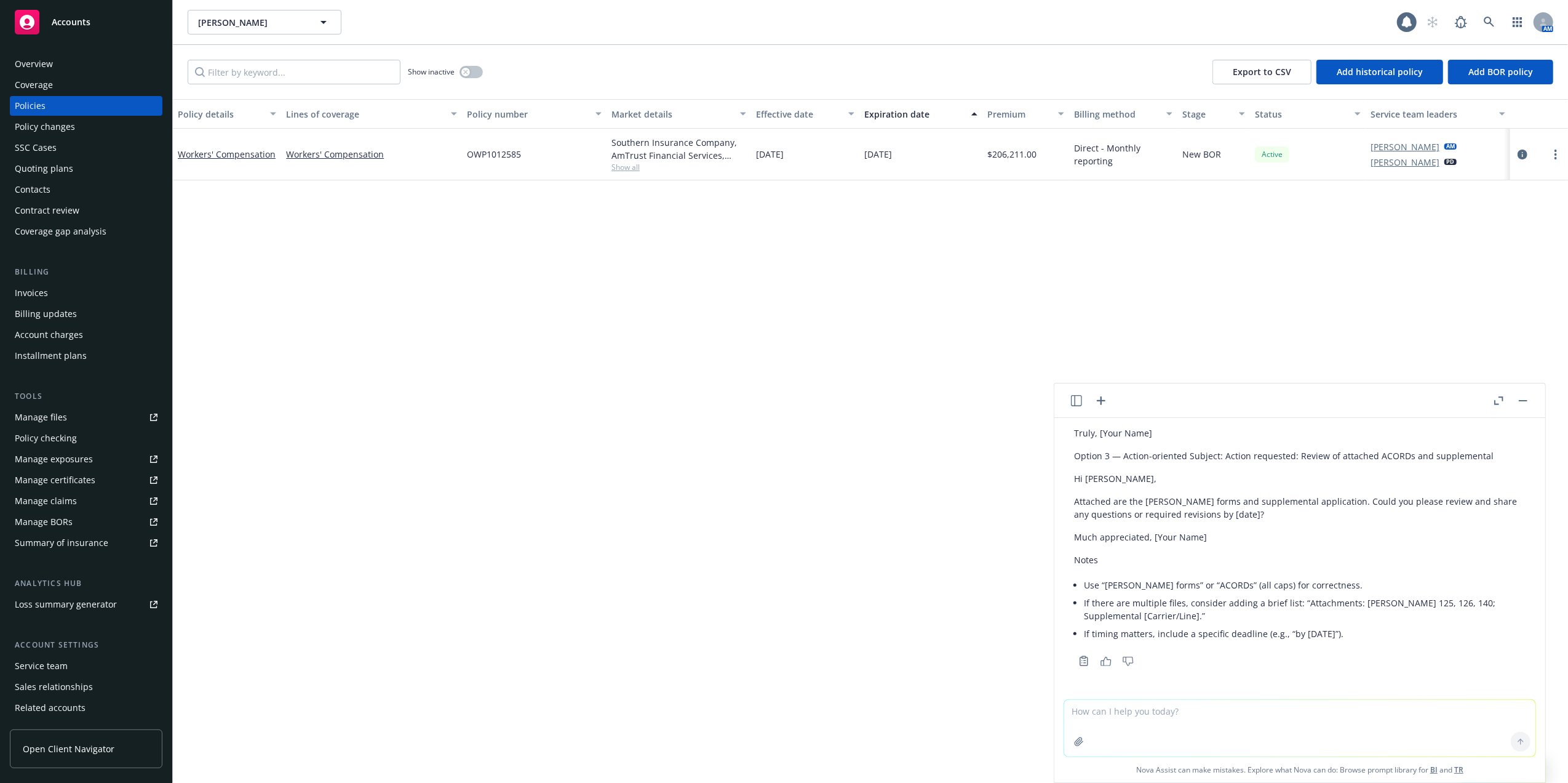
click at [52, 167] on div "Quoting plans" at bounding box center [43, 169] width 59 height 19
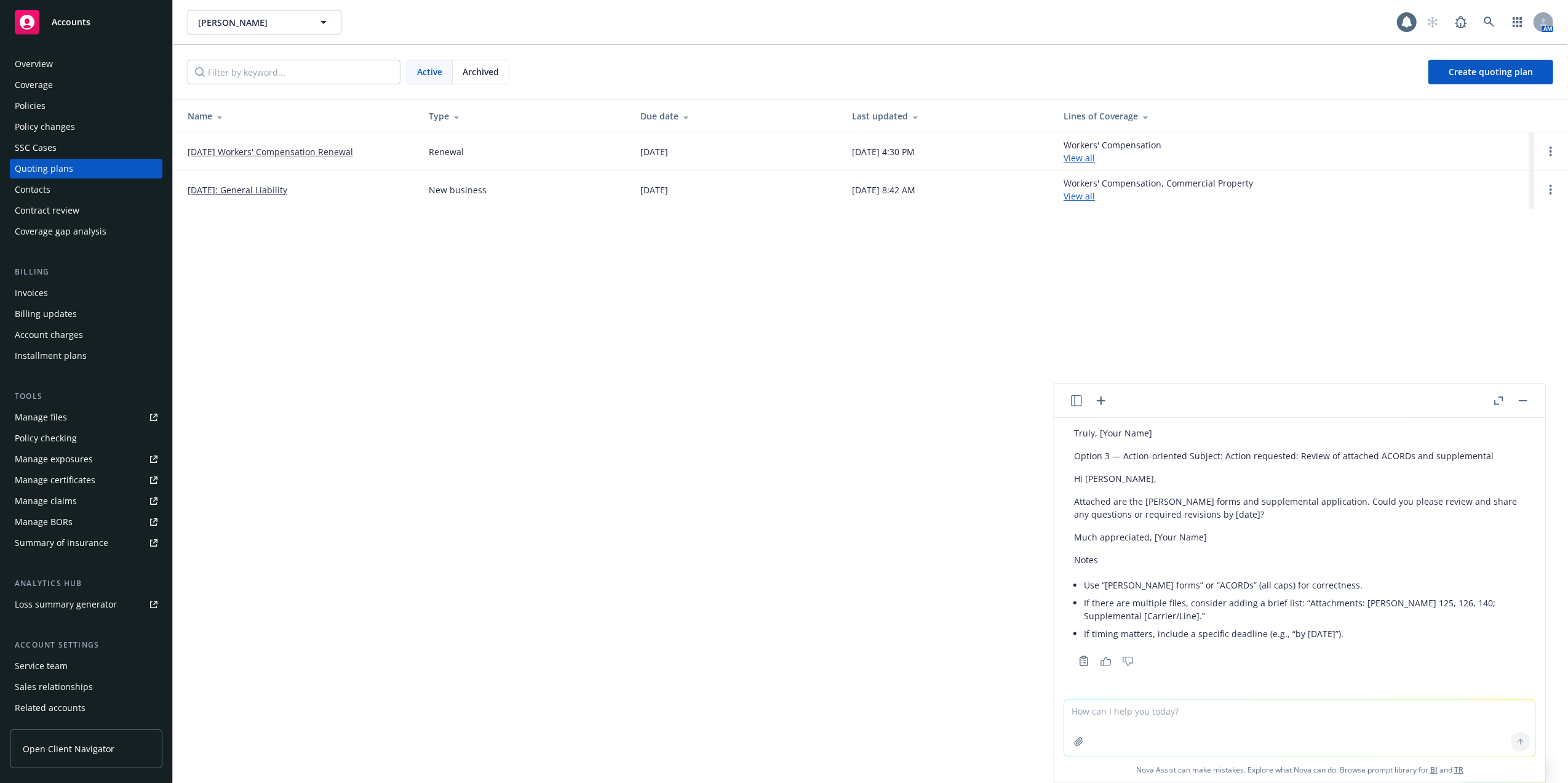
click at [218, 185] on link "09/05/2025: General Liability" at bounding box center [237, 190] width 100 height 13
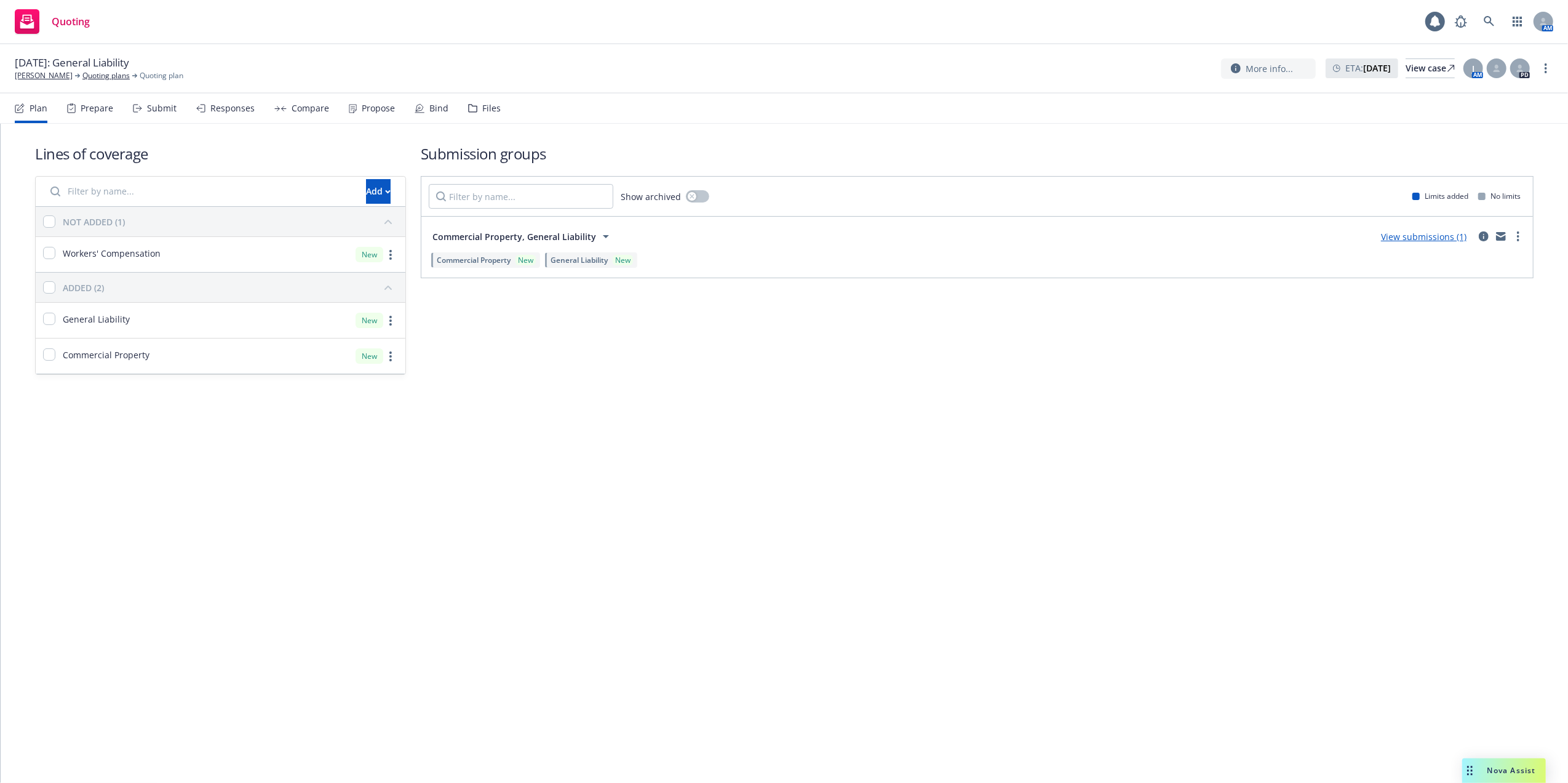
click at [1443, 237] on link "View submissions (1)" at bounding box center [1424, 236] width 85 height 12
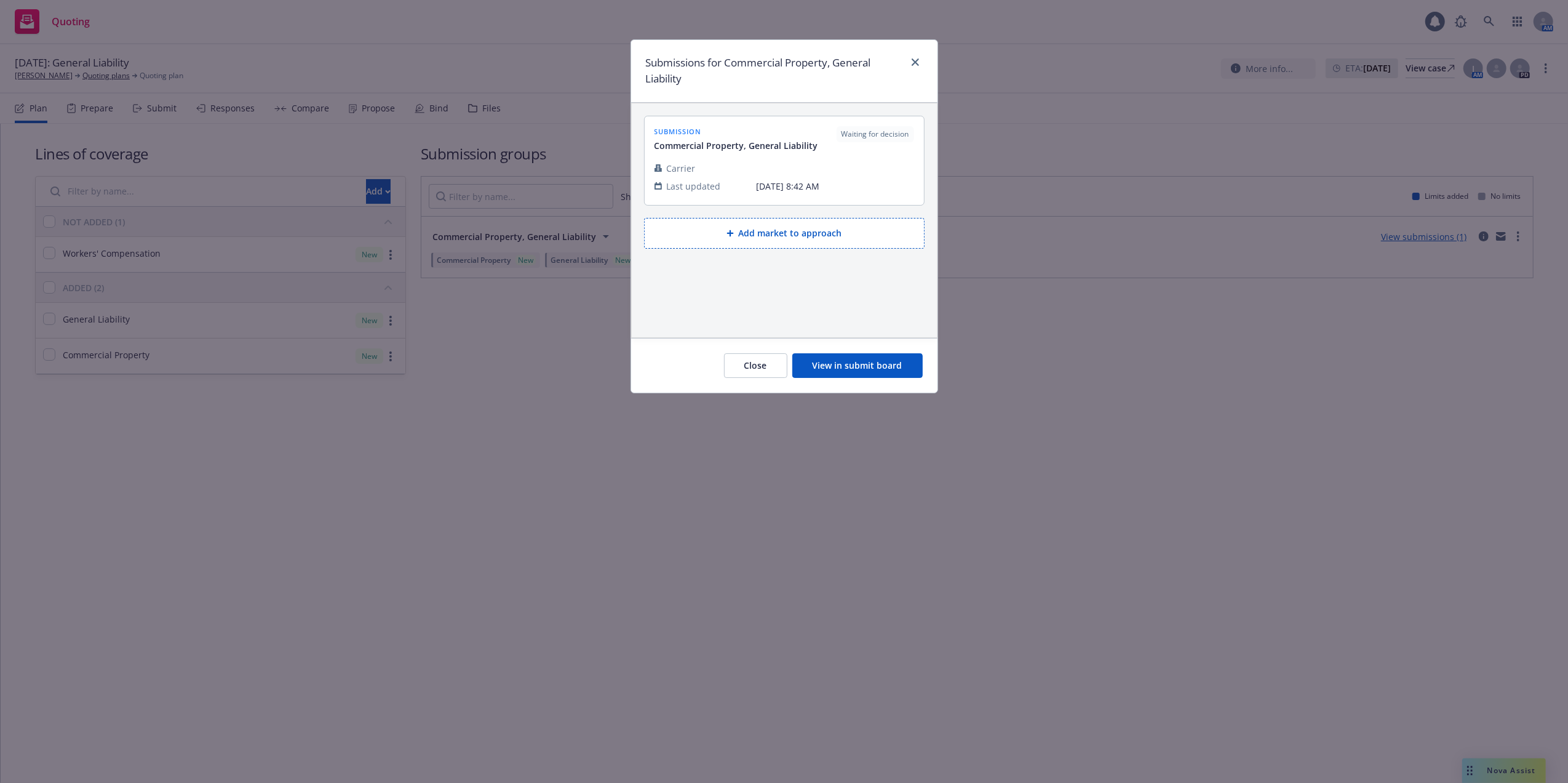
click at [847, 368] on button "View in submit board" at bounding box center [858, 365] width 130 height 25
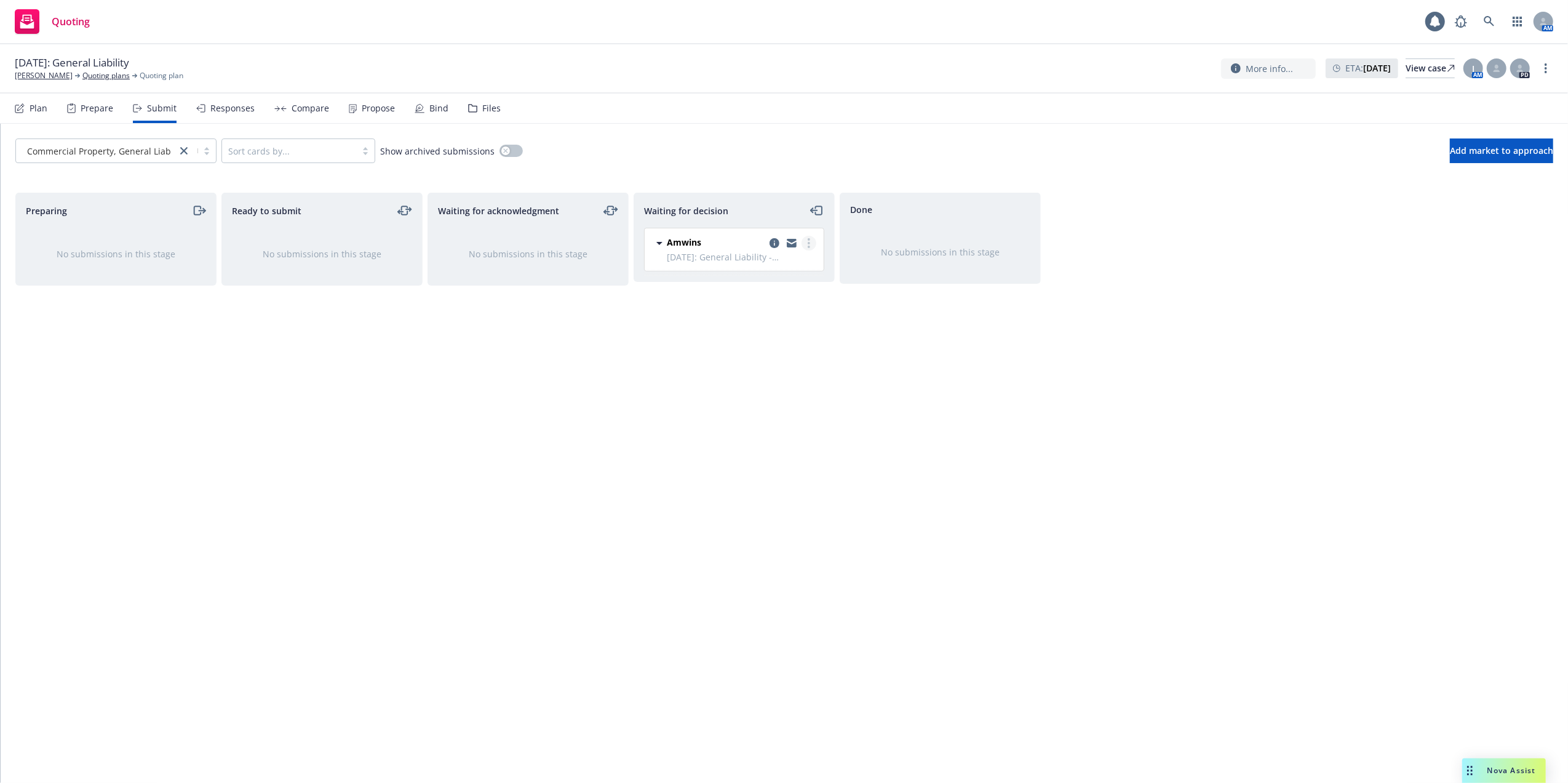
click at [808, 244] on circle "more" at bounding box center [809, 243] width 2 height 2
drag, startPoint x: 766, startPoint y: 392, endPoint x: 1140, endPoint y: 404, distance: 374.2
click at [768, 390] on span "Copy logging email" at bounding box center [746, 392] width 108 height 12
click at [1488, 18] on icon at bounding box center [1490, 22] width 11 height 11
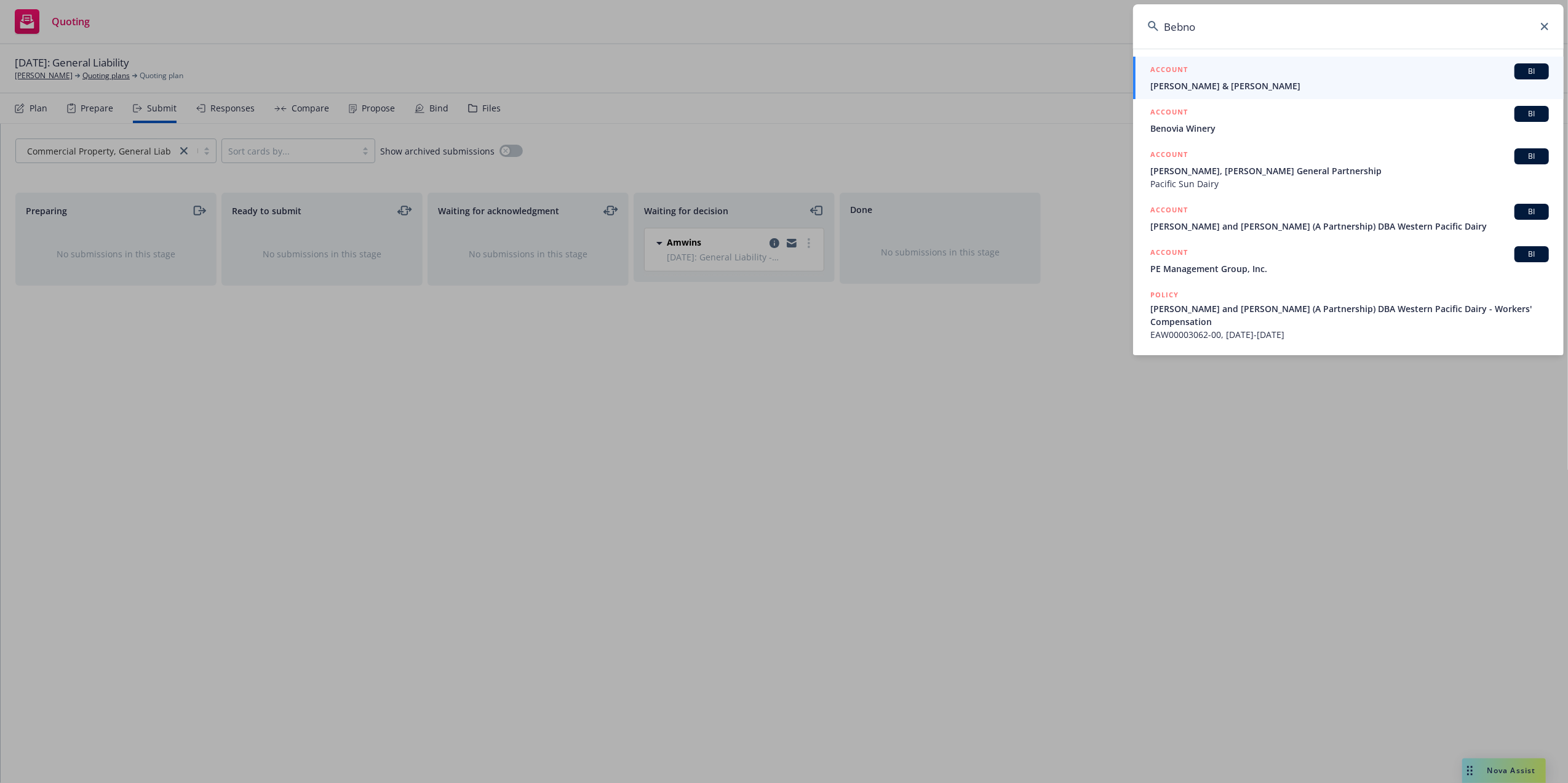
type input "Bebno"
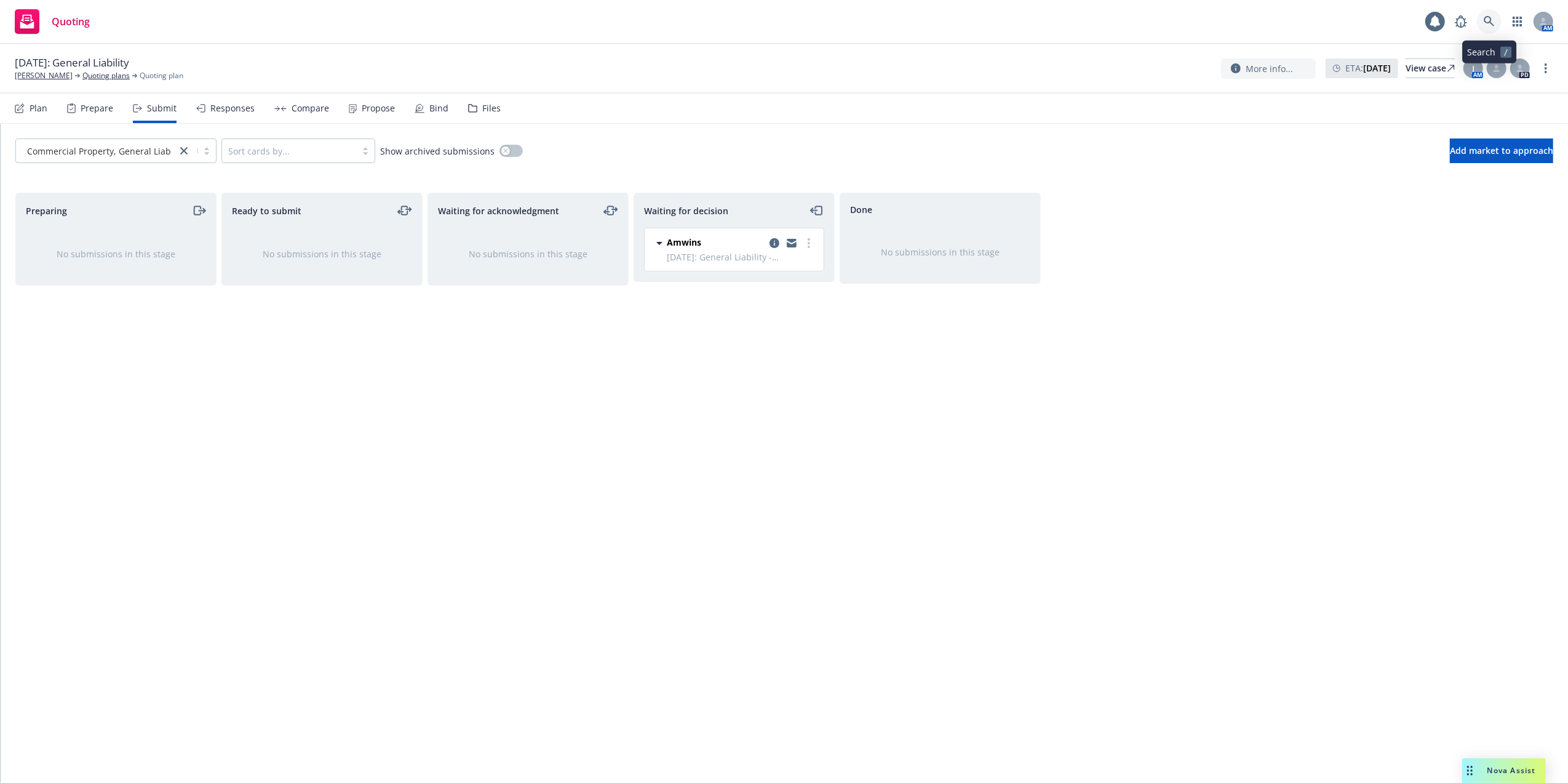
click at [1489, 23] on icon at bounding box center [1489, 21] width 10 height 10
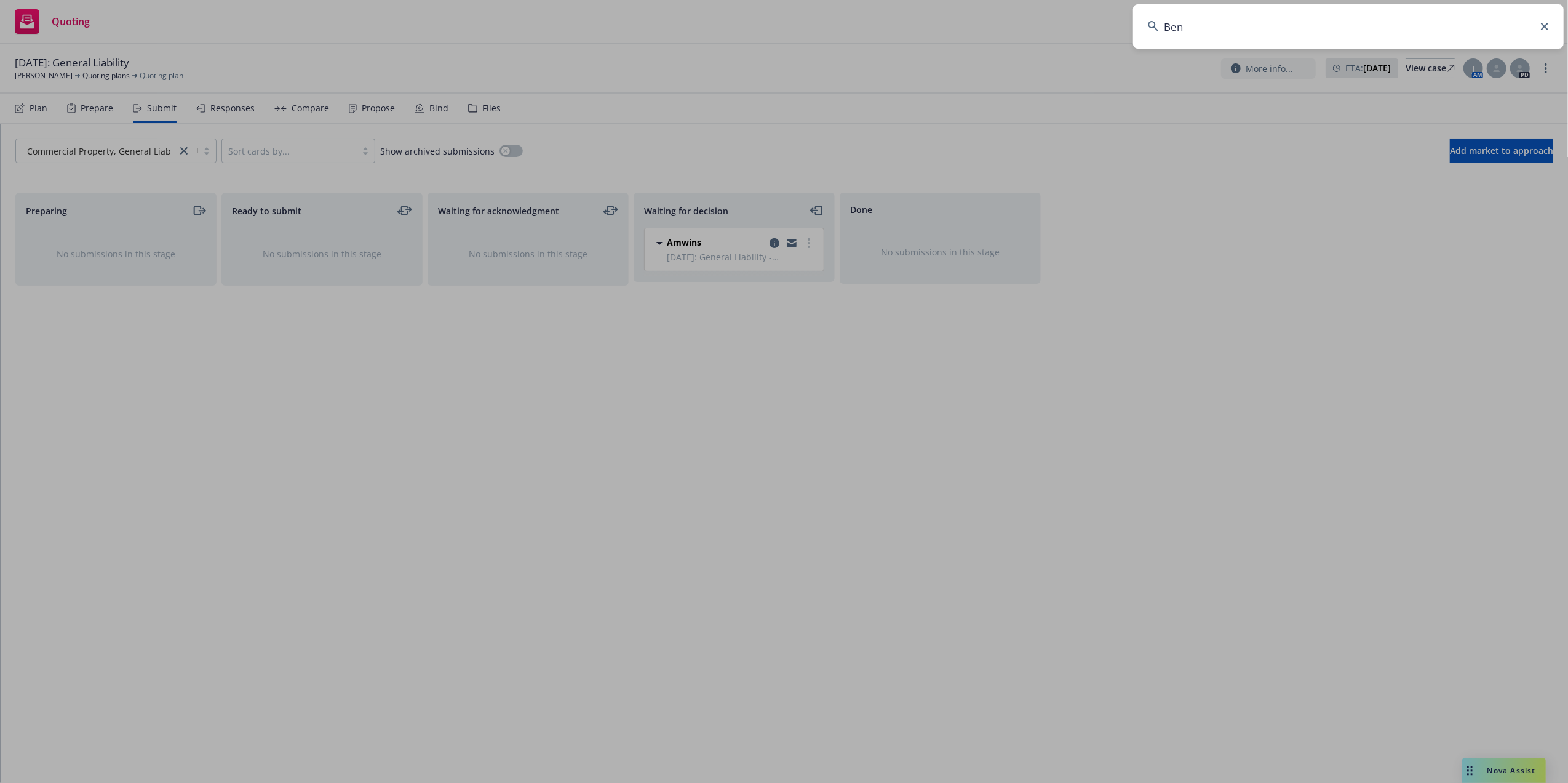
type input "Beno"
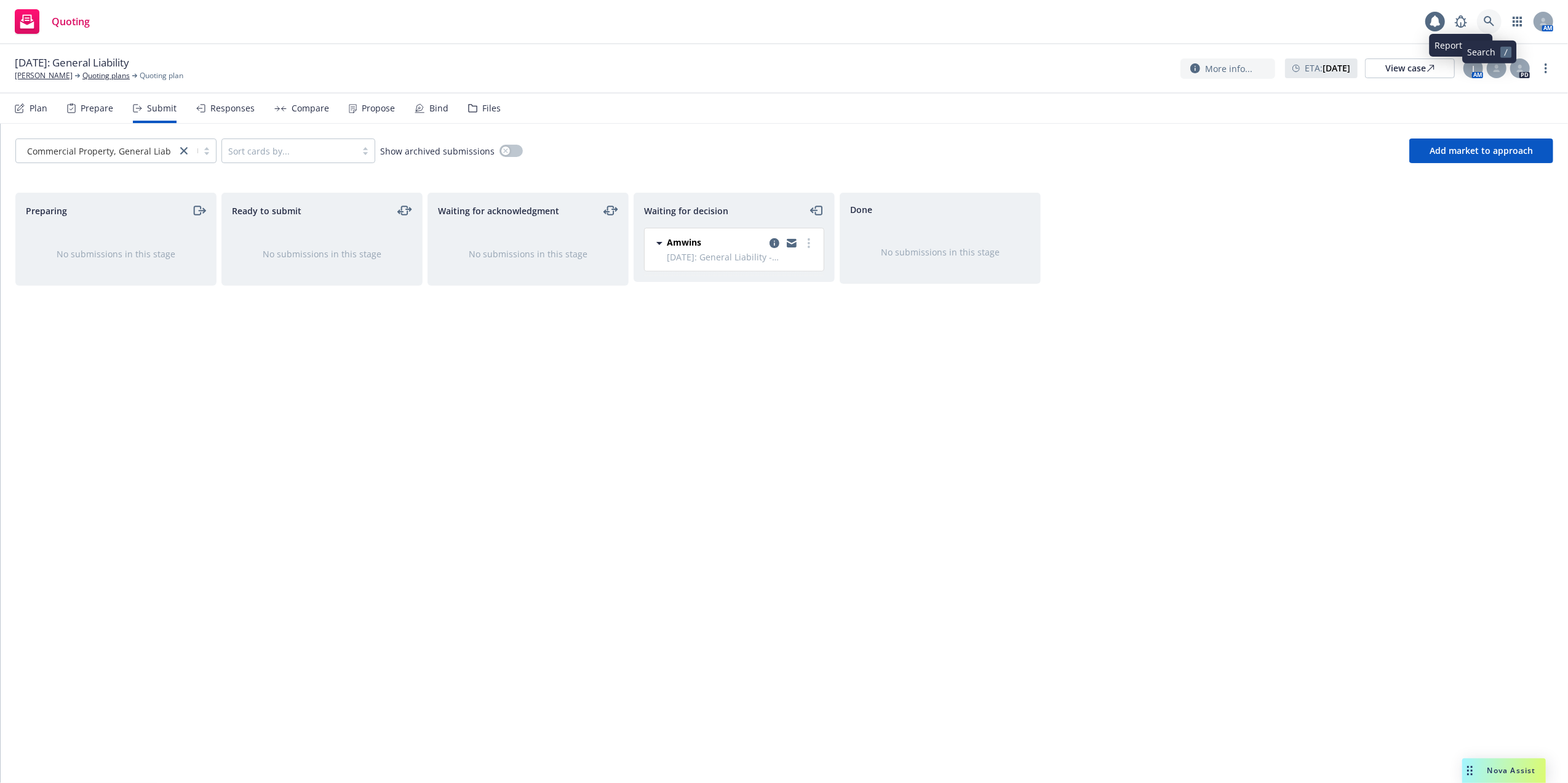
click at [1492, 18] on icon at bounding box center [1490, 22] width 11 height 11
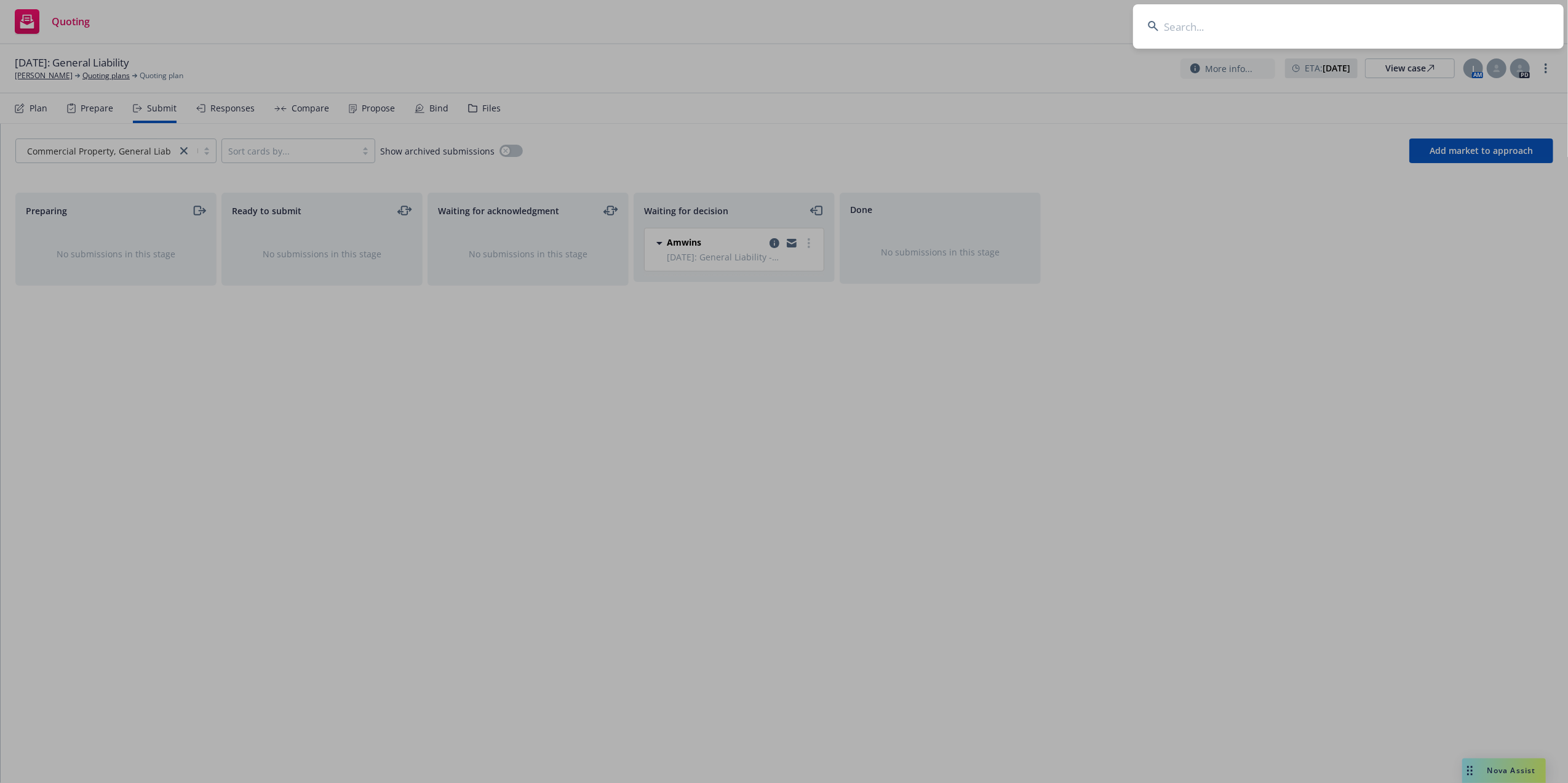
click at [1351, 27] on input at bounding box center [1349, 26] width 431 height 44
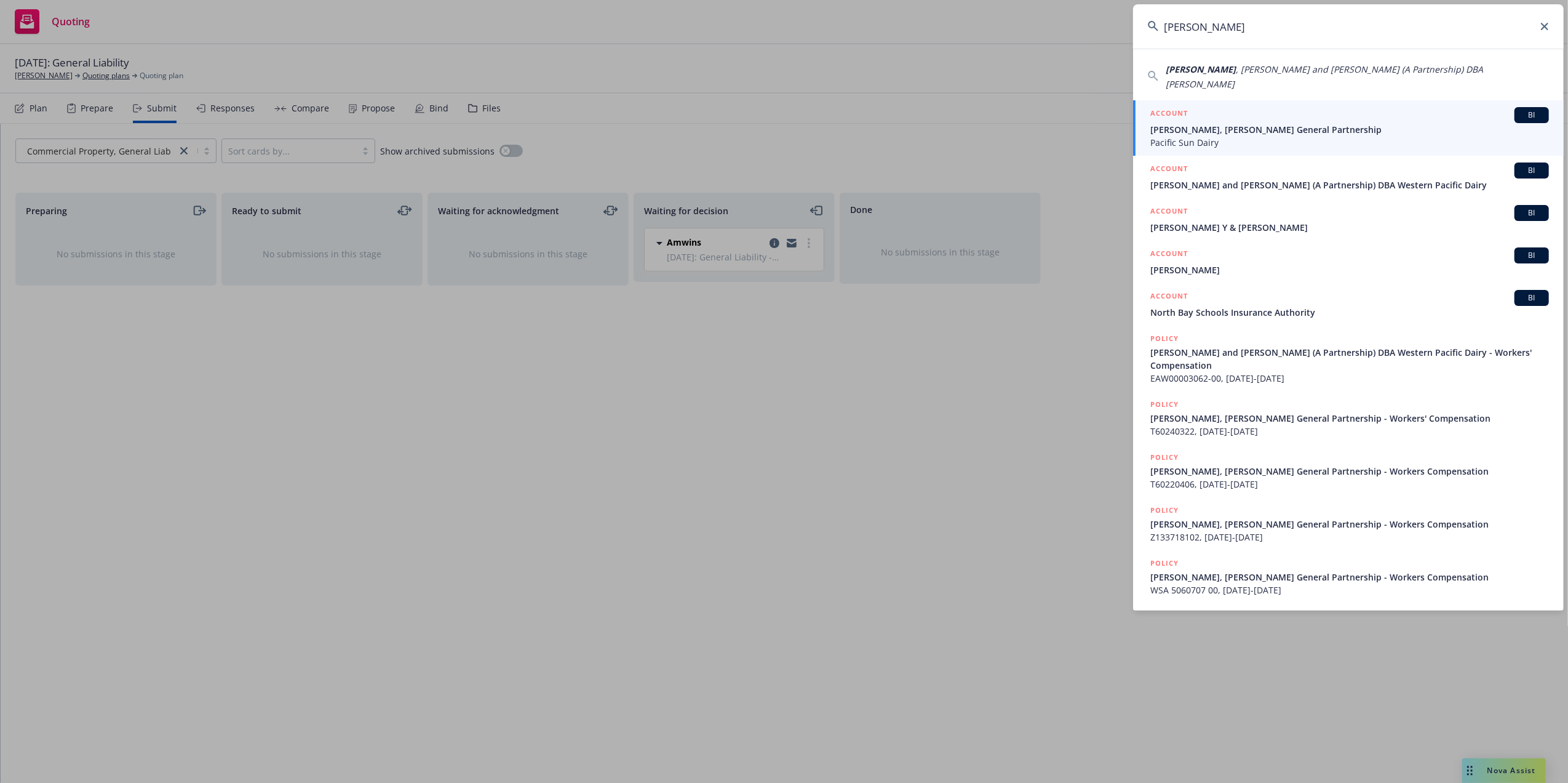
type input "Beno paul"
click at [1222, 123] on span "Paul Beno, Nancy Beno General Partnership" at bounding box center [1350, 129] width 399 height 13
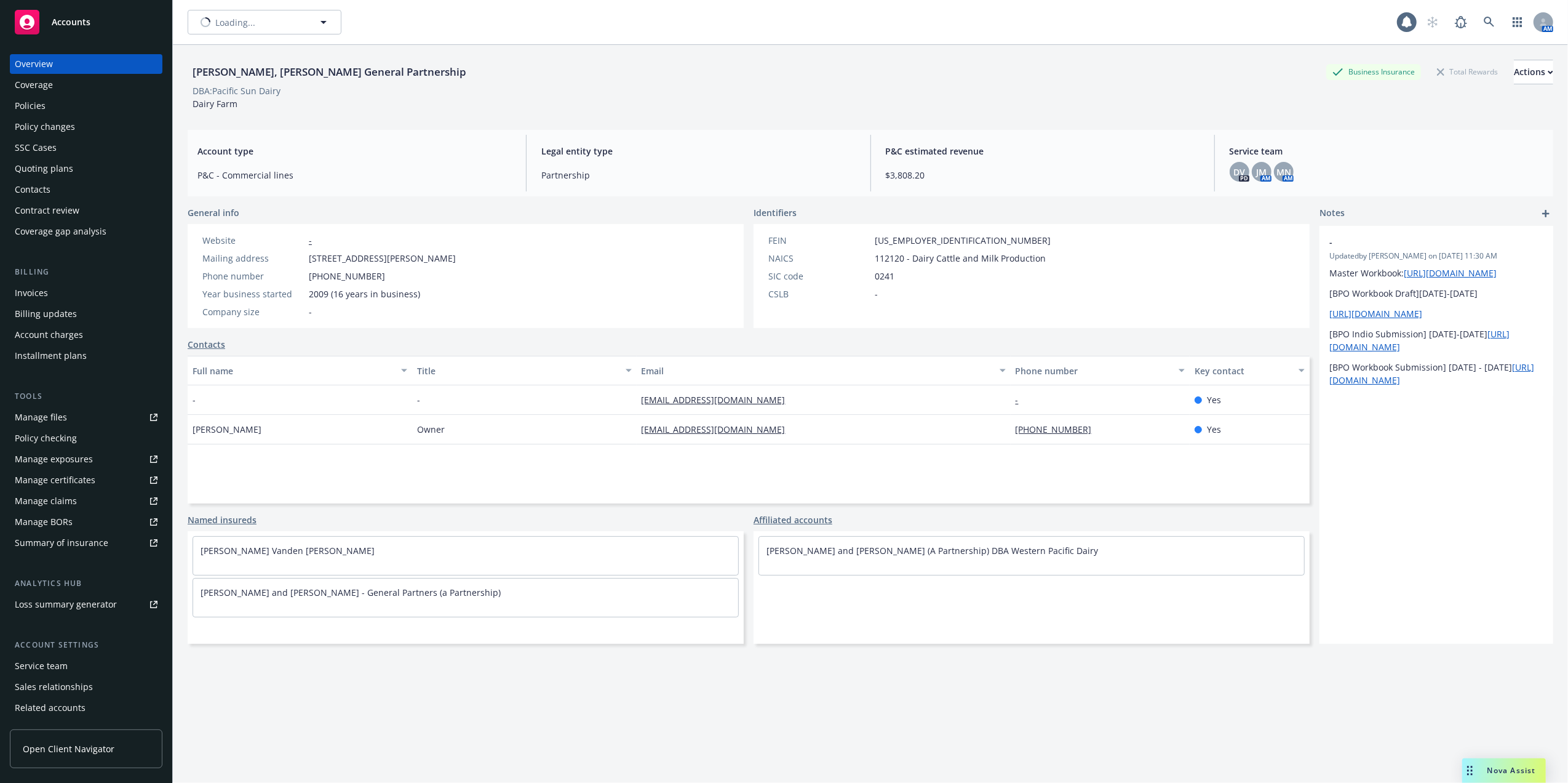
click at [47, 160] on div "Quoting plans" at bounding box center [43, 169] width 59 height 19
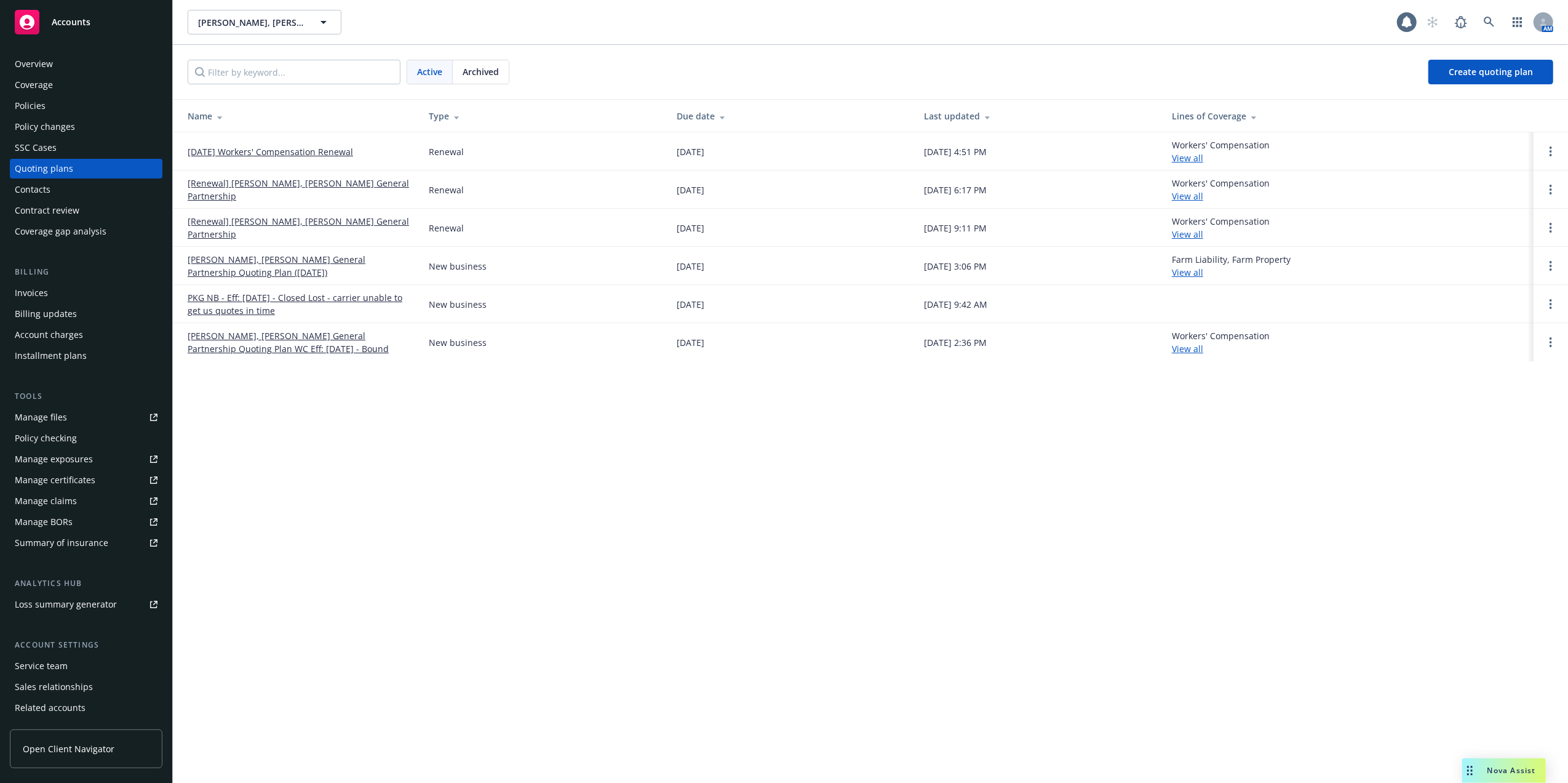
click at [281, 150] on link "[DATE] Workers' Compensation Renewal" at bounding box center [270, 152] width 166 height 13
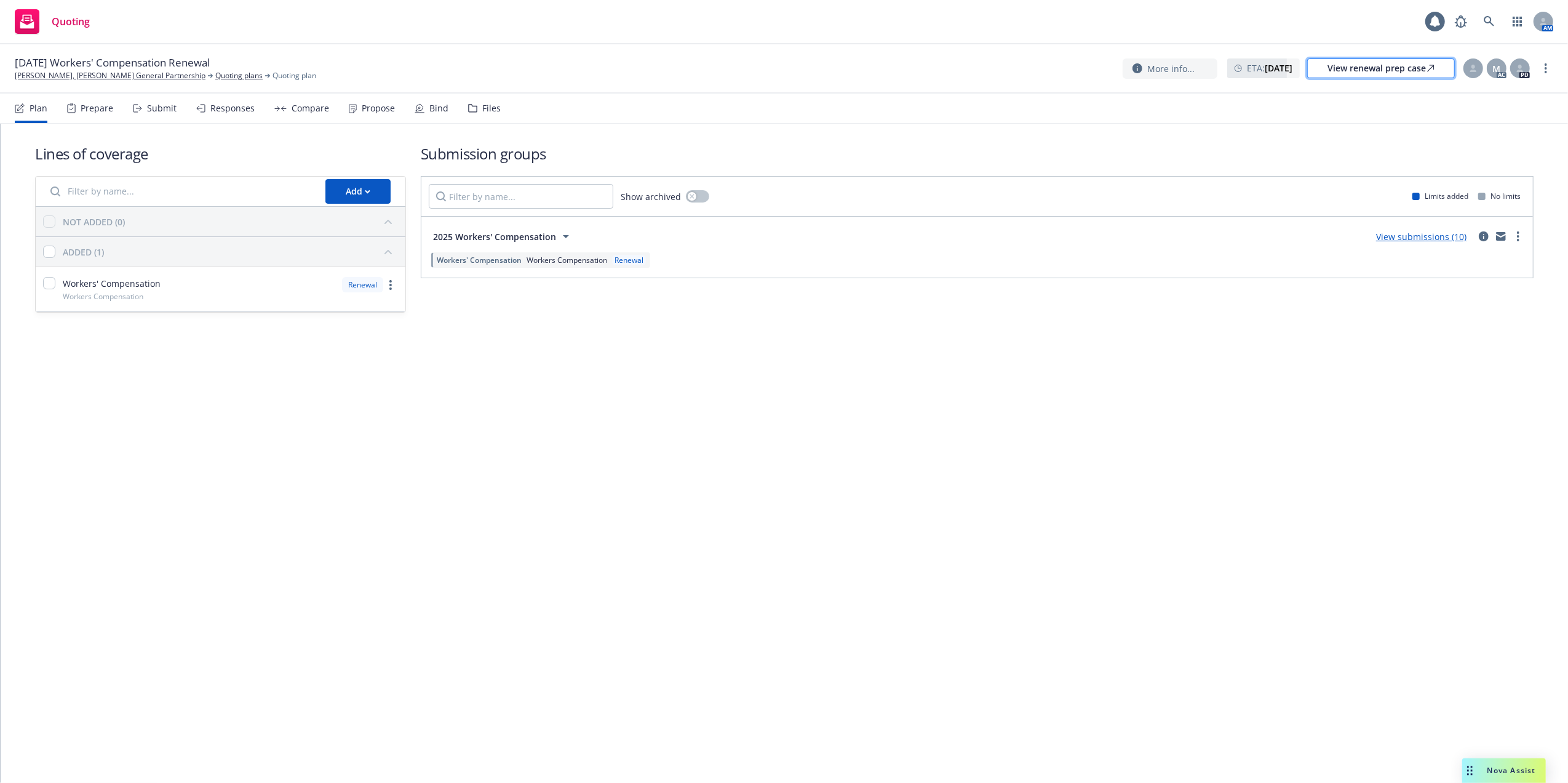
click at [1359, 67] on div "View renewal prep case" at bounding box center [1381, 68] width 107 height 18
click at [1492, 21] on icon at bounding box center [1490, 22] width 11 height 11
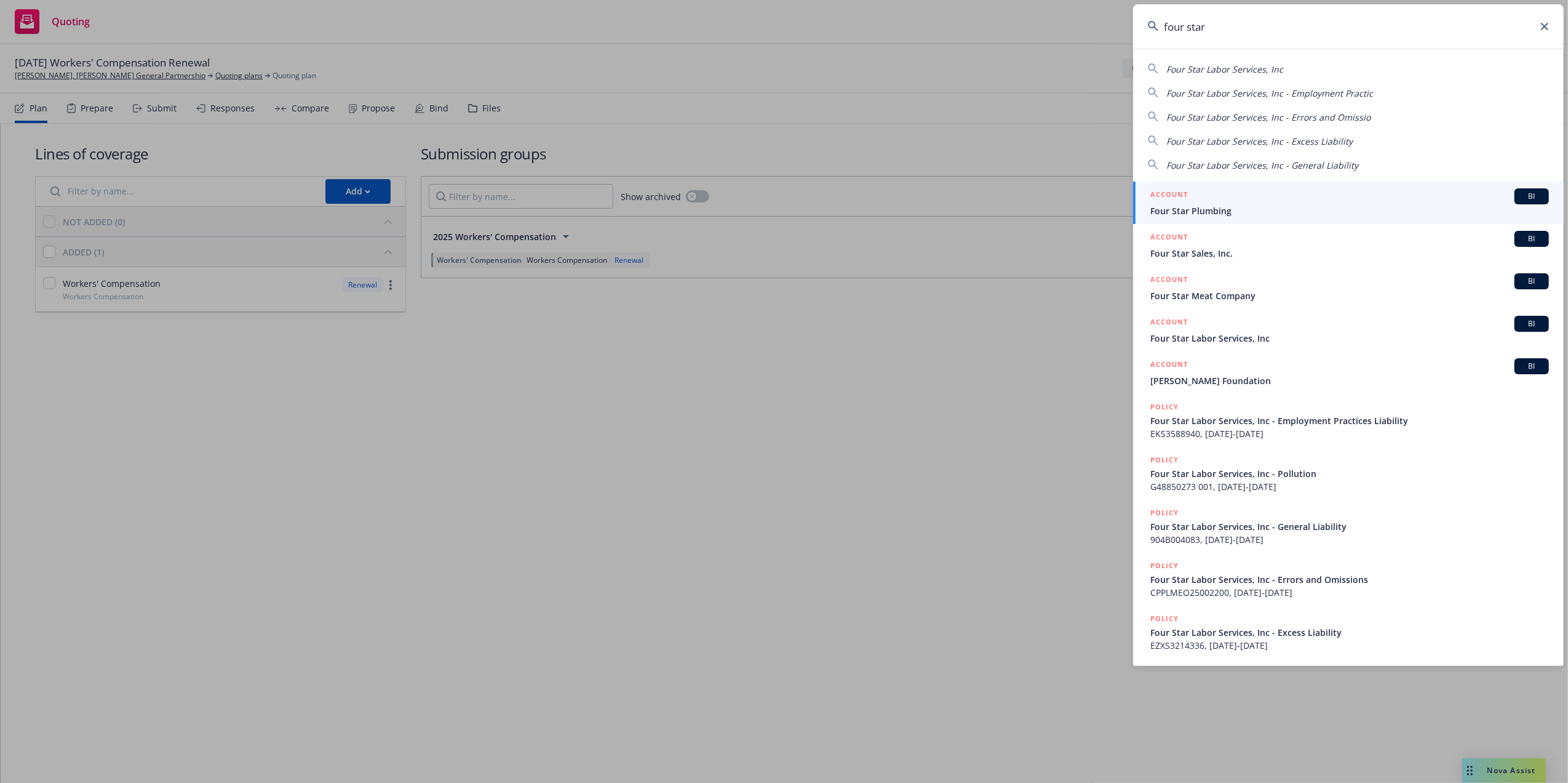
click at [1200, 68] on span "Four Star Labor Services, Inc" at bounding box center [1224, 69] width 117 height 12
type input "Four Star Labor Services, Inc"
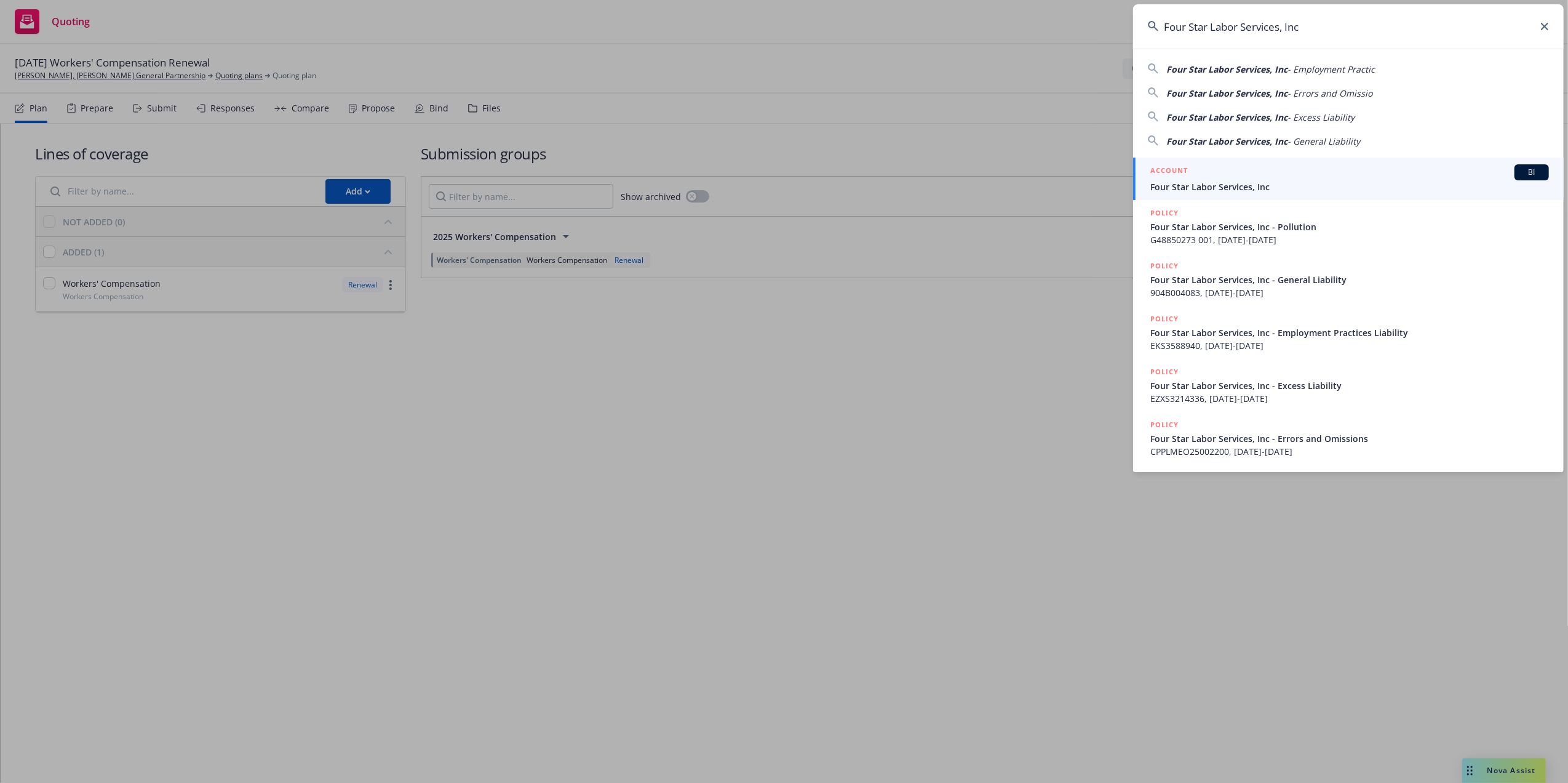
click at [1209, 178] on div "ACCOUNT BI" at bounding box center [1350, 172] width 399 height 16
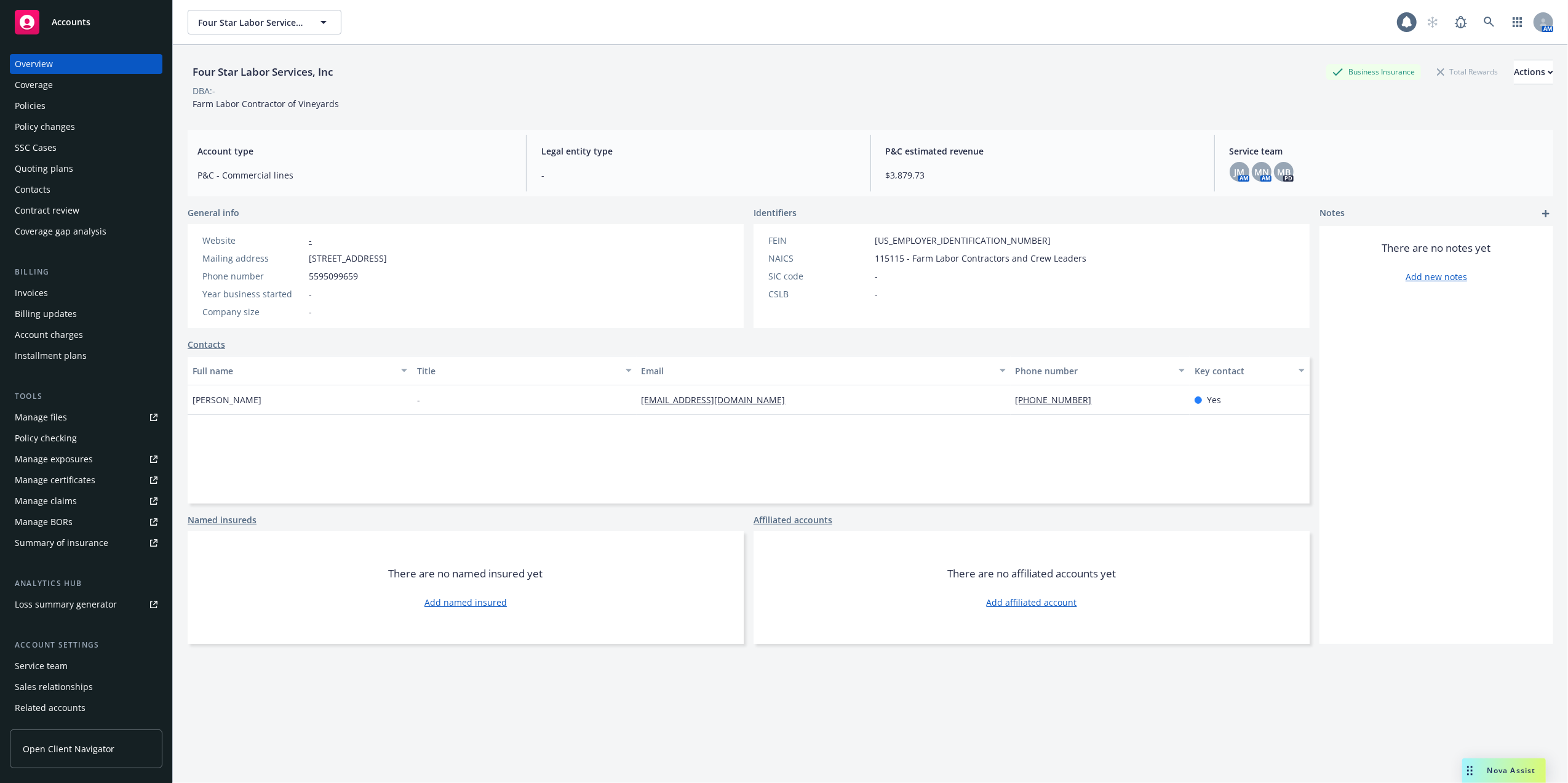
click at [33, 188] on div "Contacts" at bounding box center [32, 190] width 35 height 19
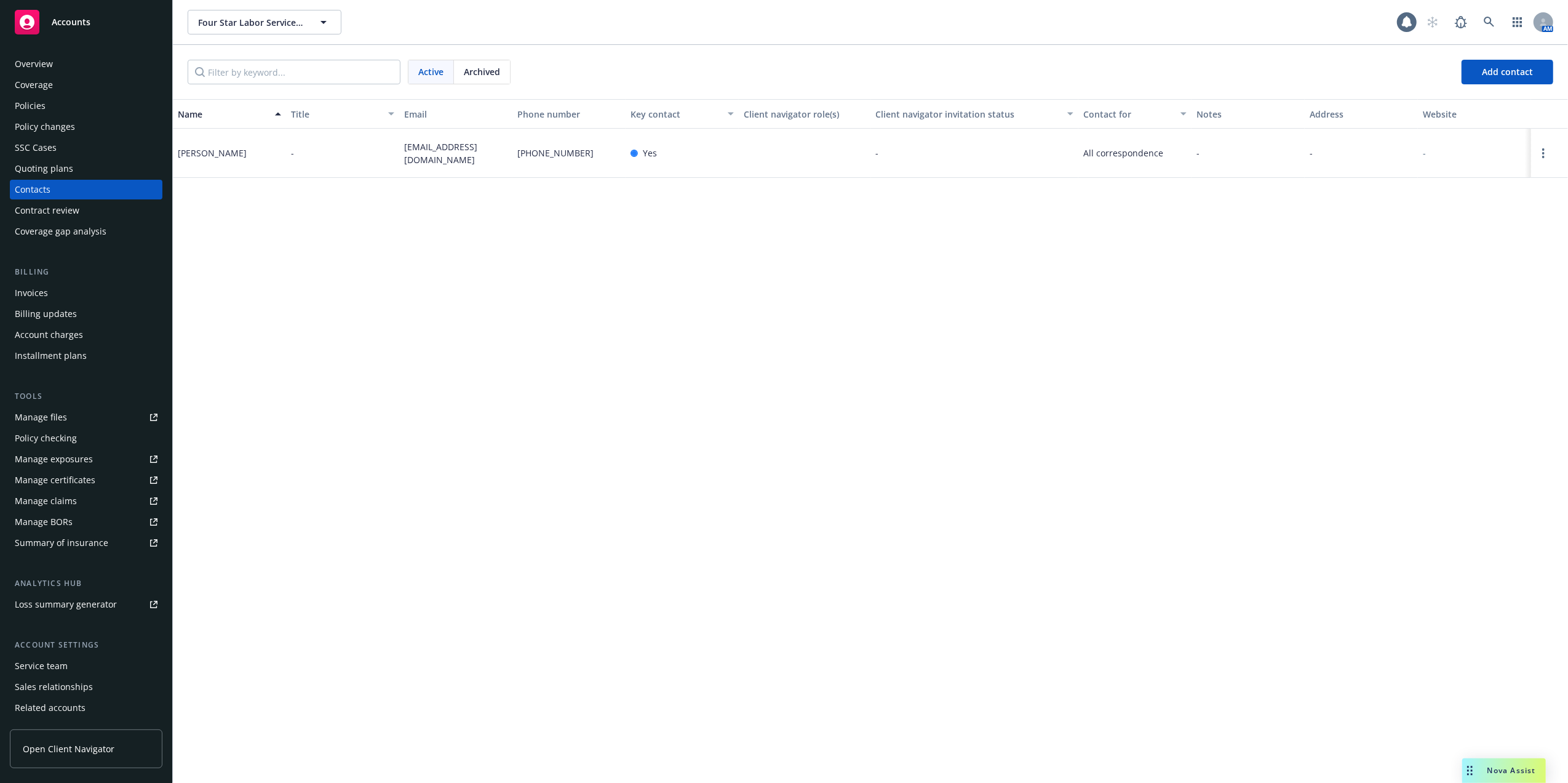
click at [23, 289] on div "Invoices" at bounding box center [31, 293] width 33 height 19
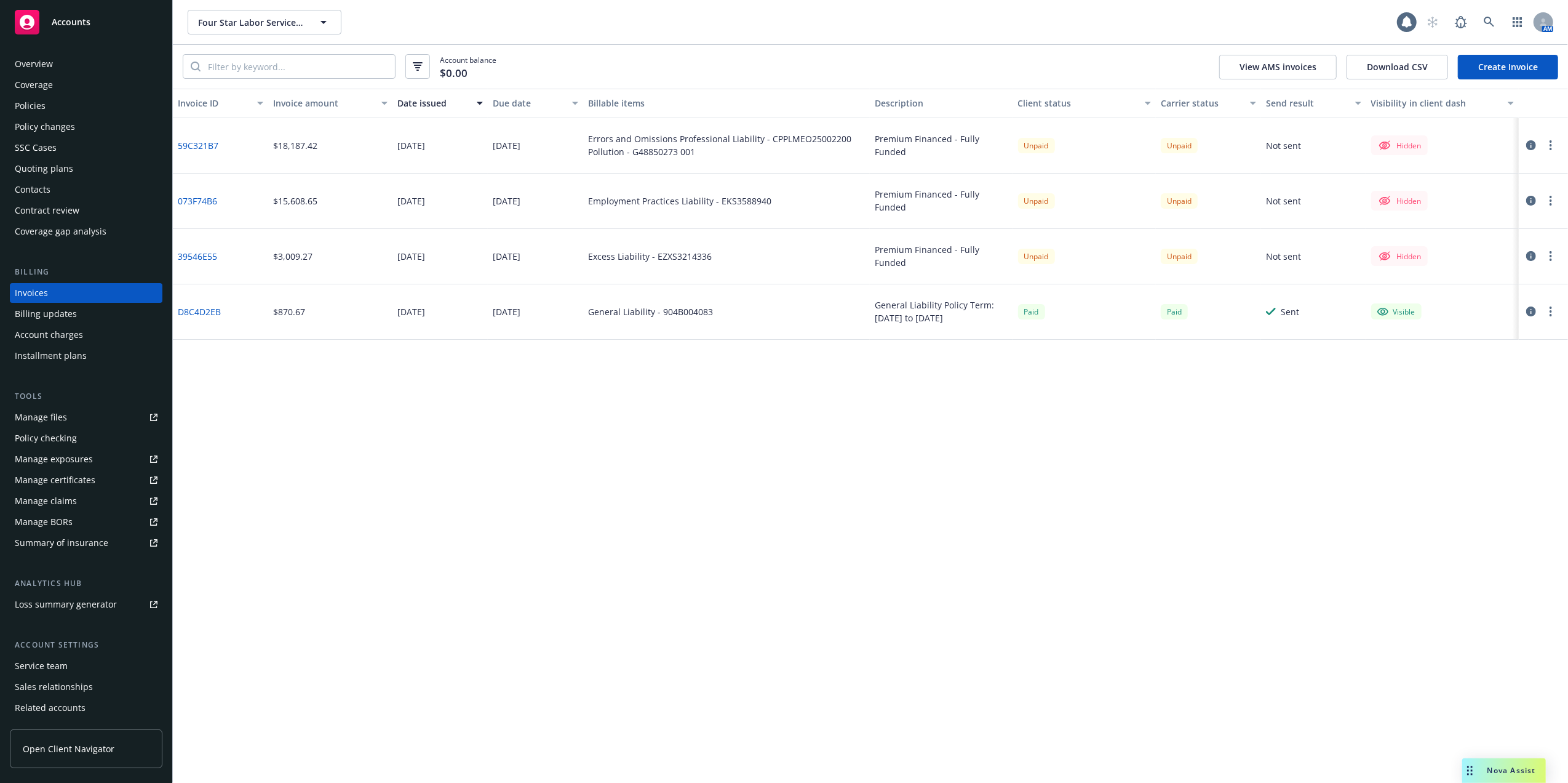
click at [200, 308] on link "D8C4D2EB" at bounding box center [199, 312] width 43 height 13
click at [27, 101] on div "Policies" at bounding box center [30, 105] width 31 height 19
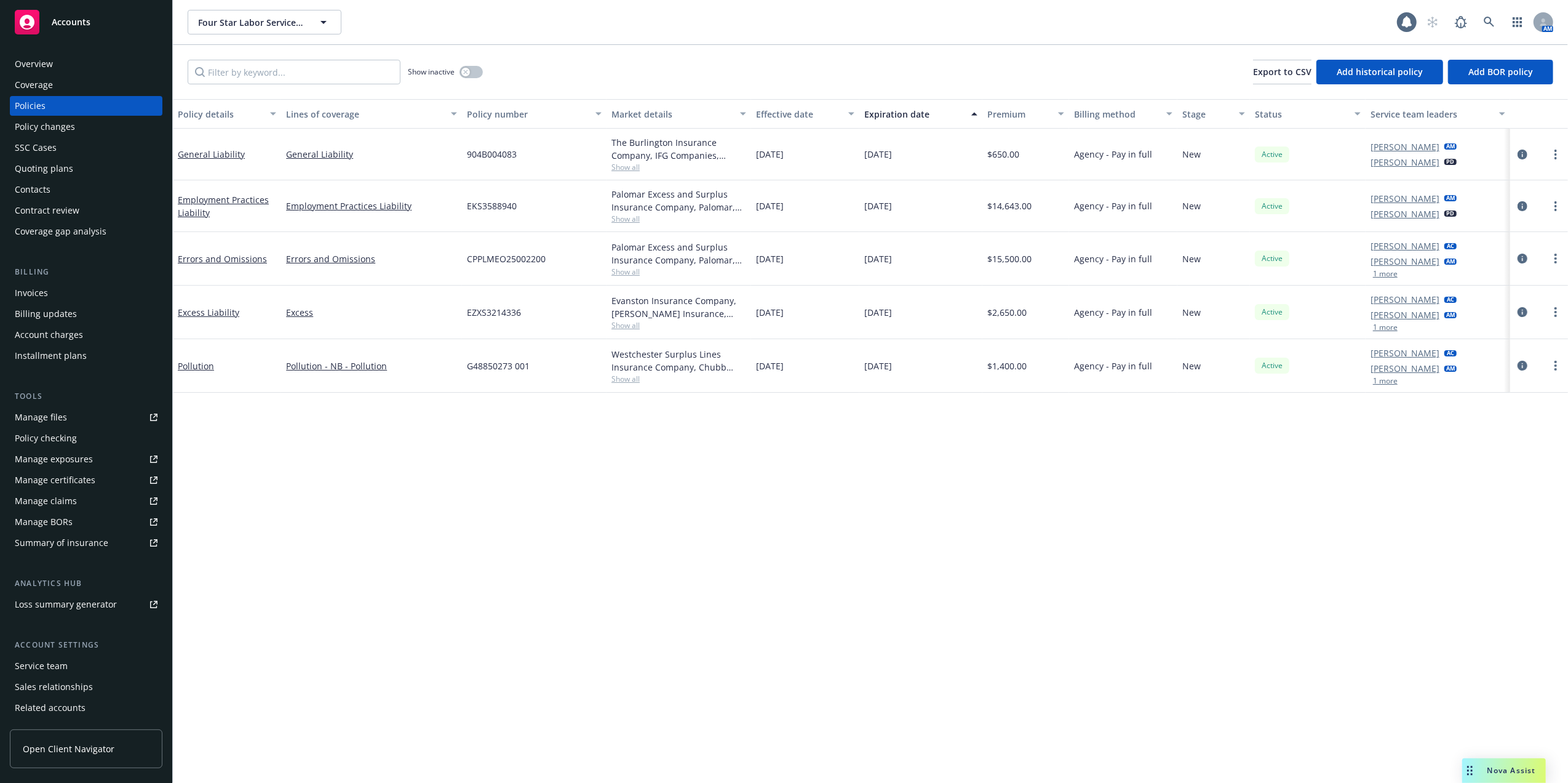
click at [27, 293] on div "Invoices" at bounding box center [31, 293] width 33 height 19
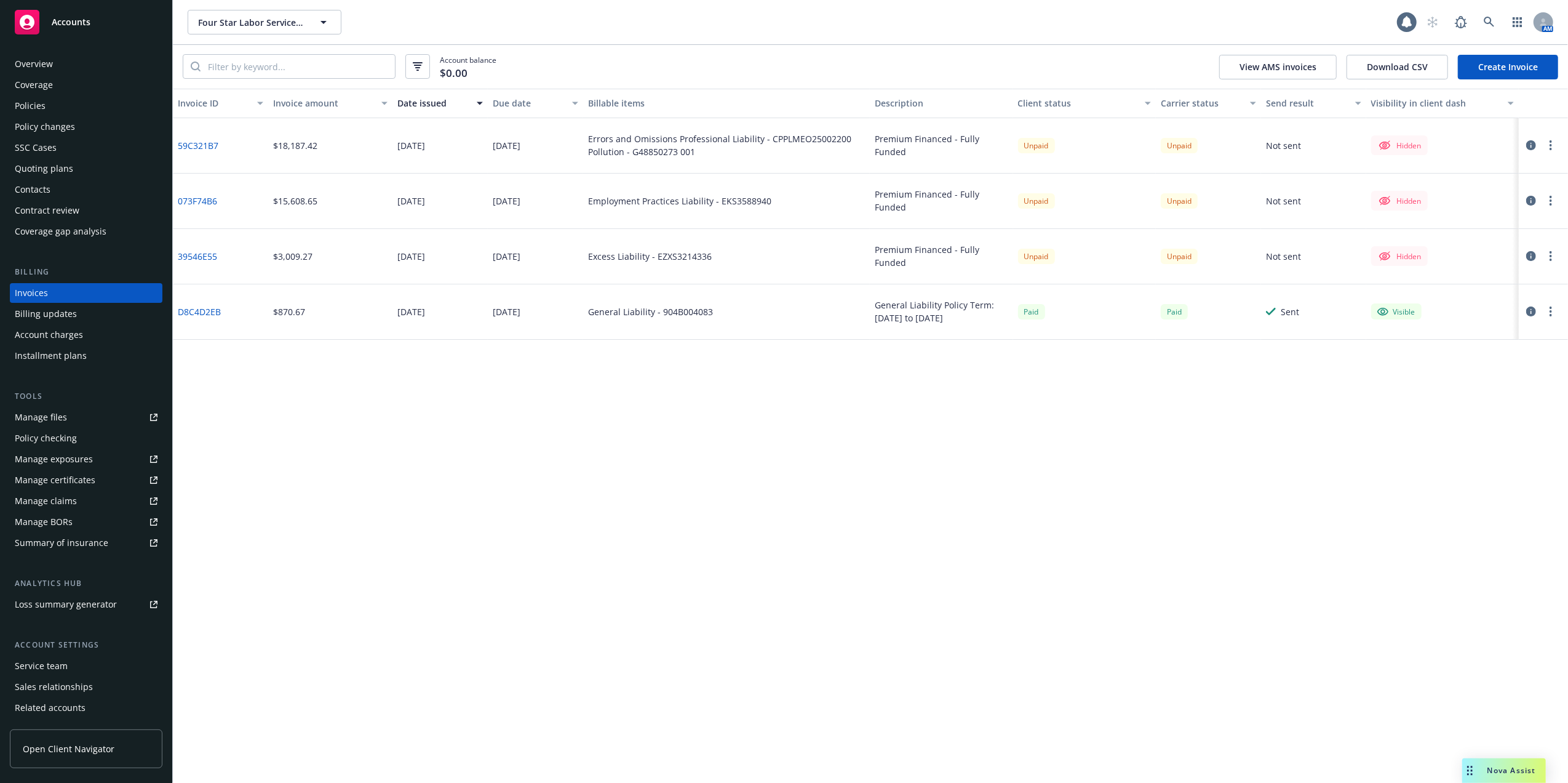
click at [38, 313] on div "Billing updates" at bounding box center [45, 314] width 62 height 19
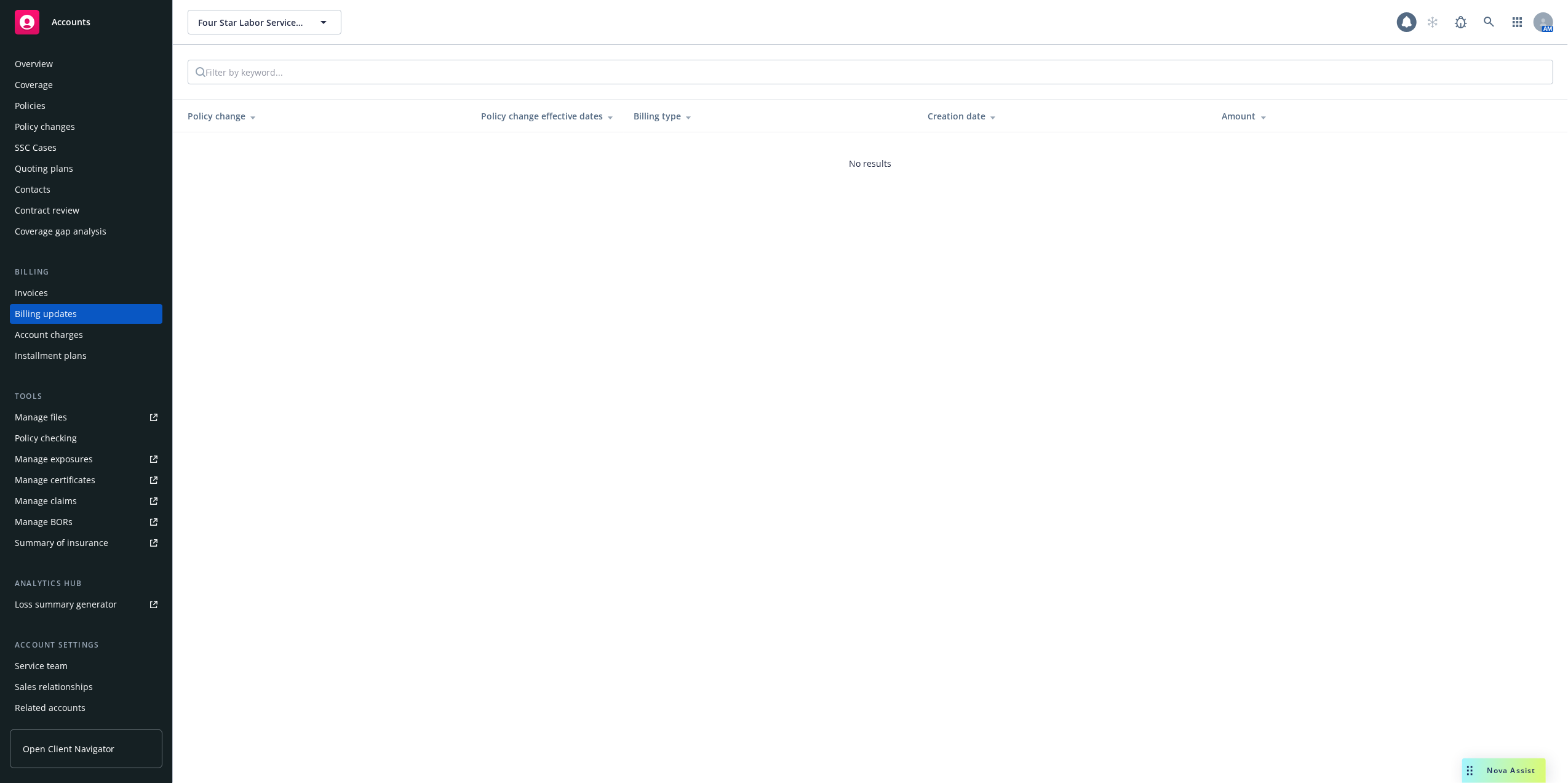
click at [55, 335] on div "Account charges" at bounding box center [48, 334] width 68 height 19
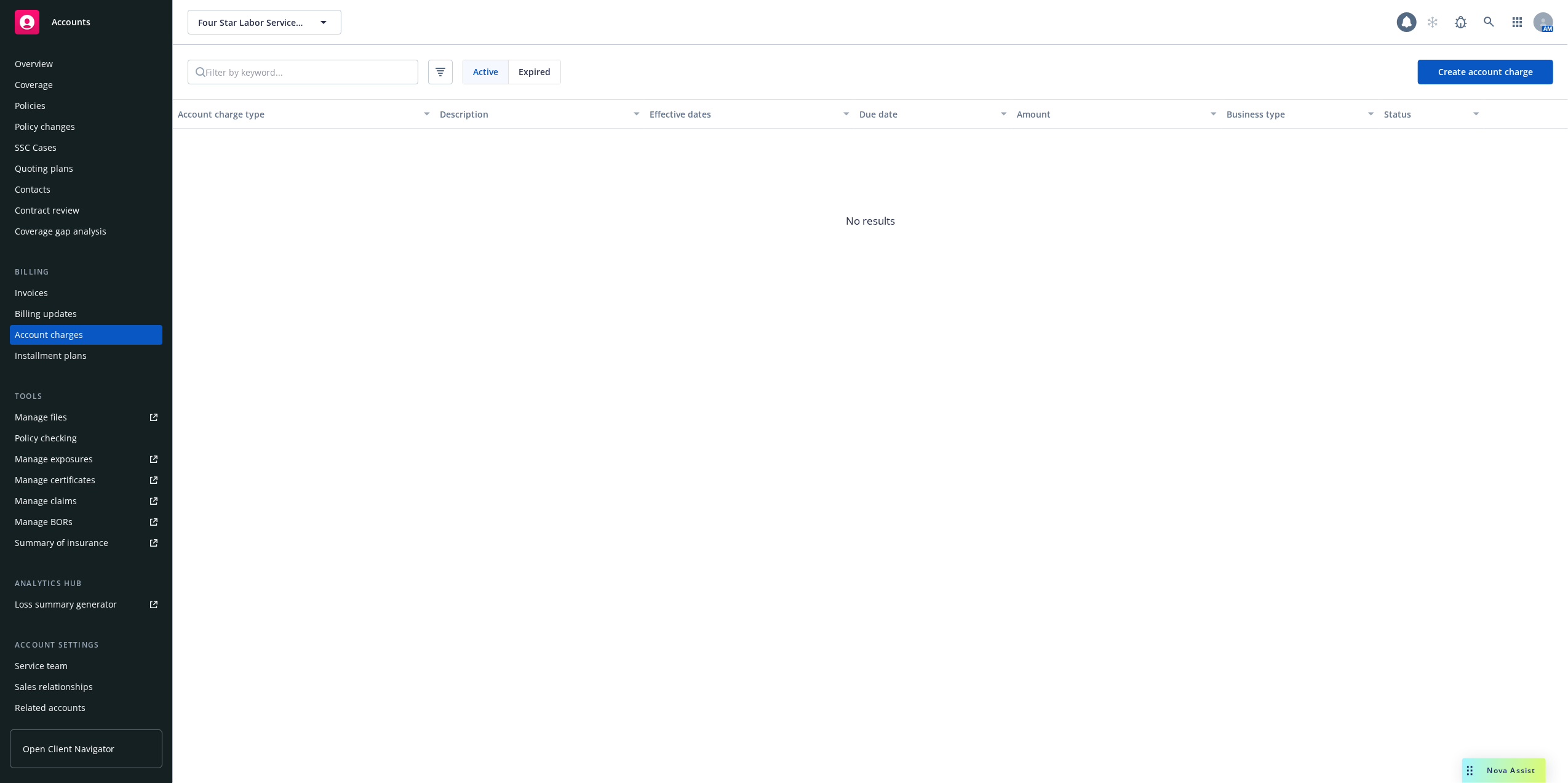
click at [55, 353] on div "Installment plans" at bounding box center [51, 355] width 72 height 19
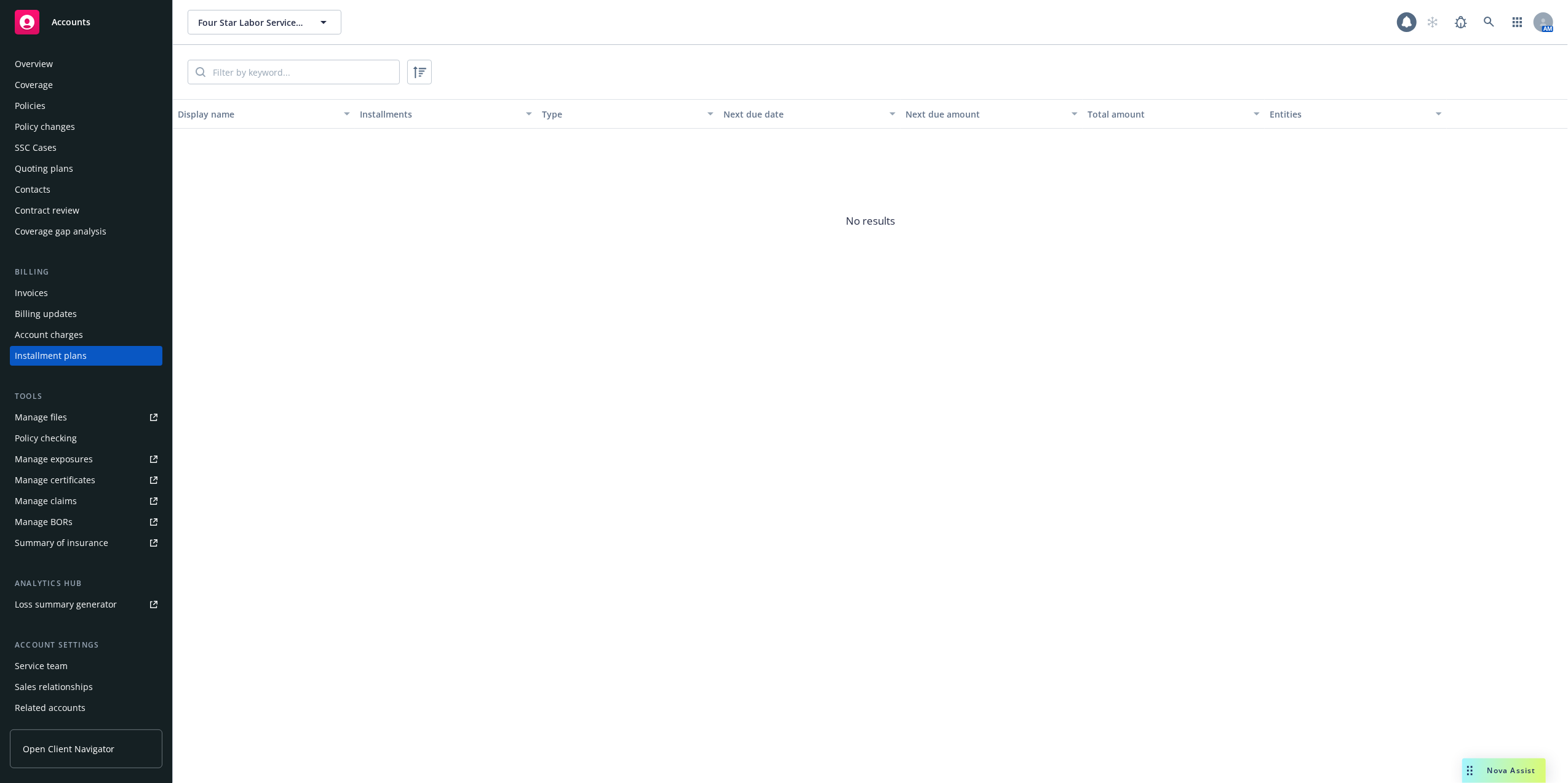
drag, startPoint x: 359, startPoint y: 280, endPoint x: 190, endPoint y: 259, distance: 170.3
click at [358, 280] on span "No results" at bounding box center [870, 221] width 1395 height 185
click at [26, 292] on div "Invoices" at bounding box center [31, 293] width 33 height 19
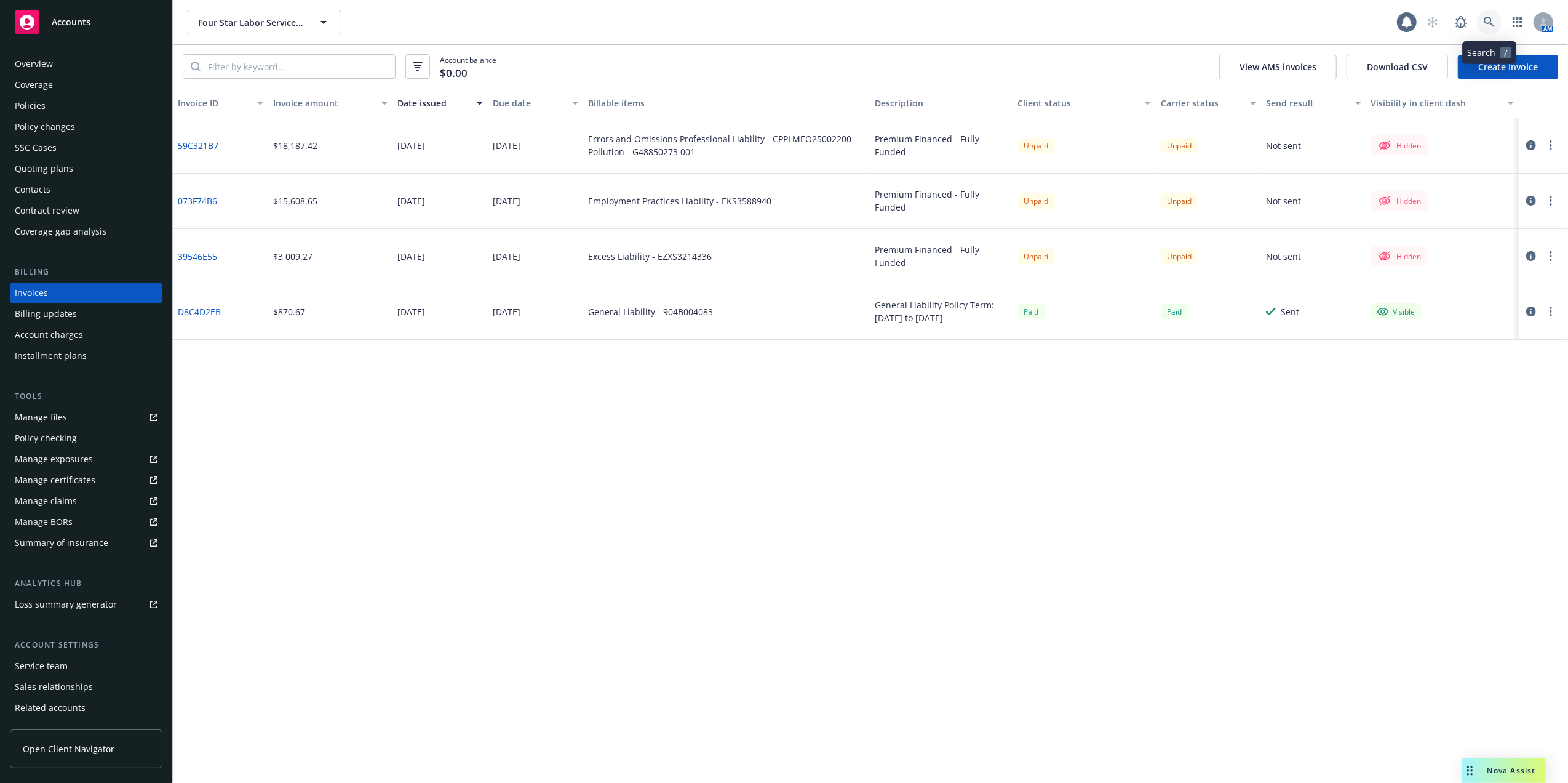
click at [1492, 18] on icon at bounding box center [1490, 23] width 11 height 11
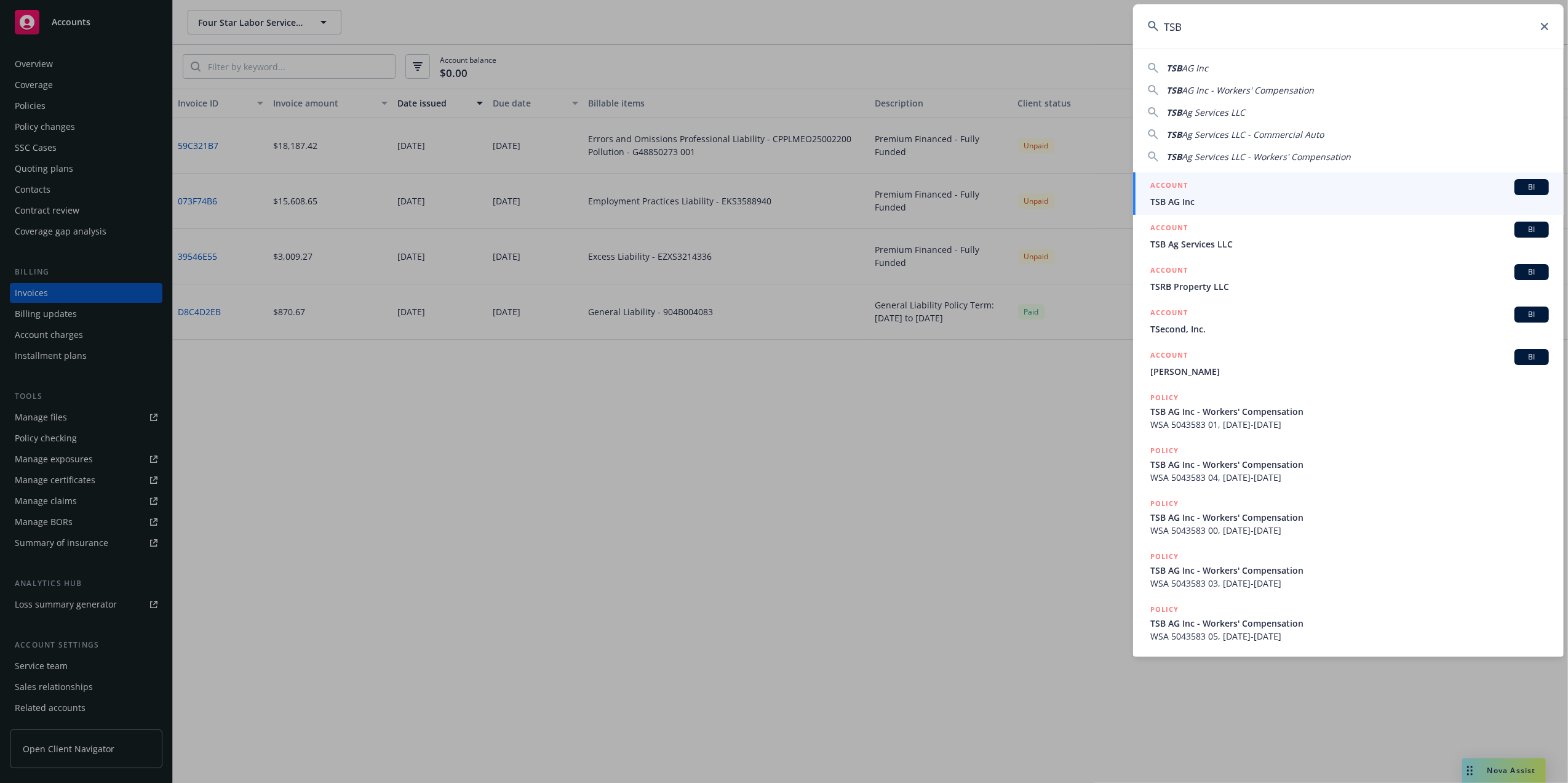
type input "TSB"
click at [1168, 195] on div "ACCOUNT BI TSB AG Inc" at bounding box center [1350, 194] width 399 height 29
